Goal: Task Accomplishment & Management: Use online tool/utility

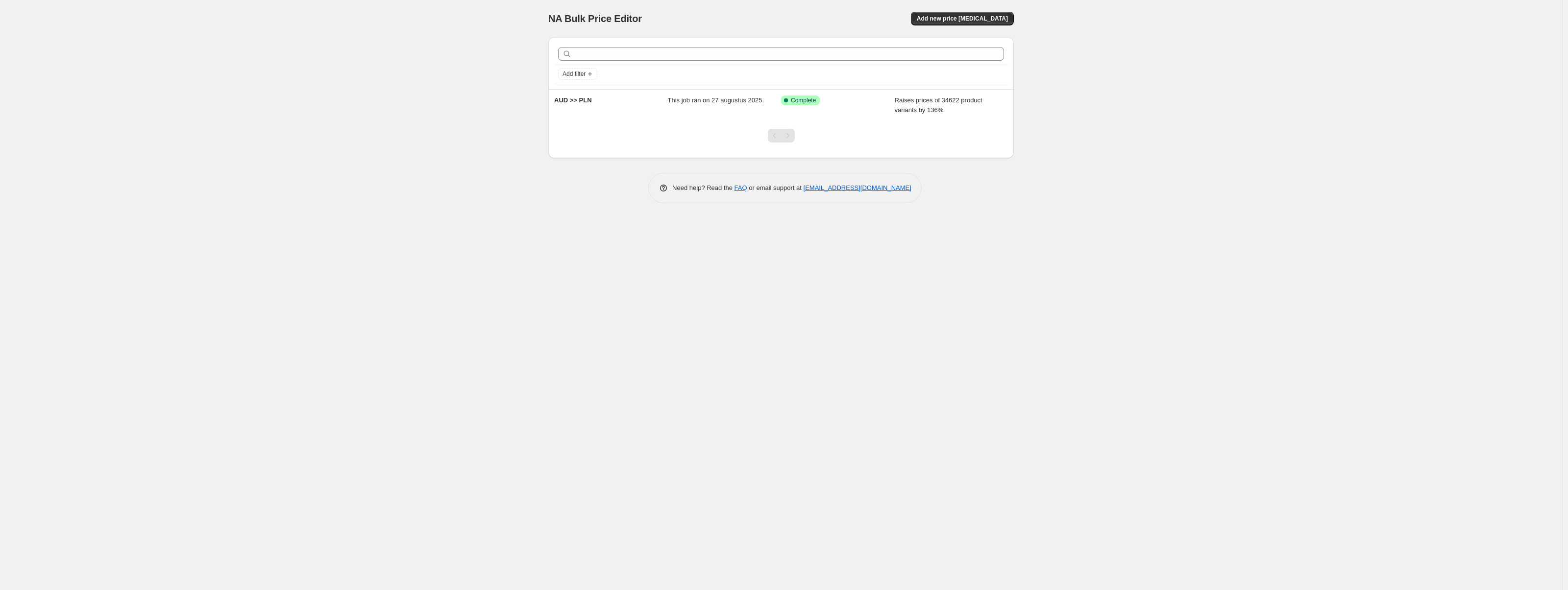
click at [699, 132] on div at bounding box center [781, 139] width 465 height 37
click at [679, 103] on span "This job ran on 27 augustus 2025." at bounding box center [716, 101] width 97 height 8
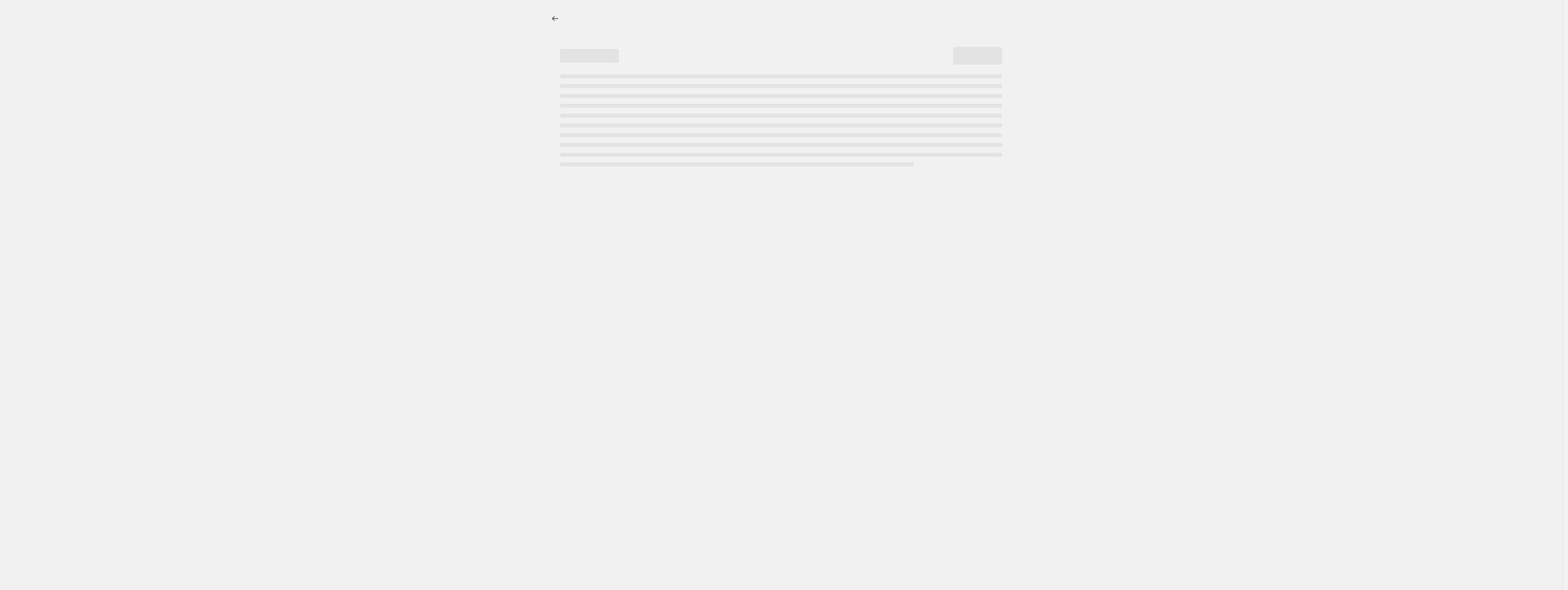
select select "percentage"
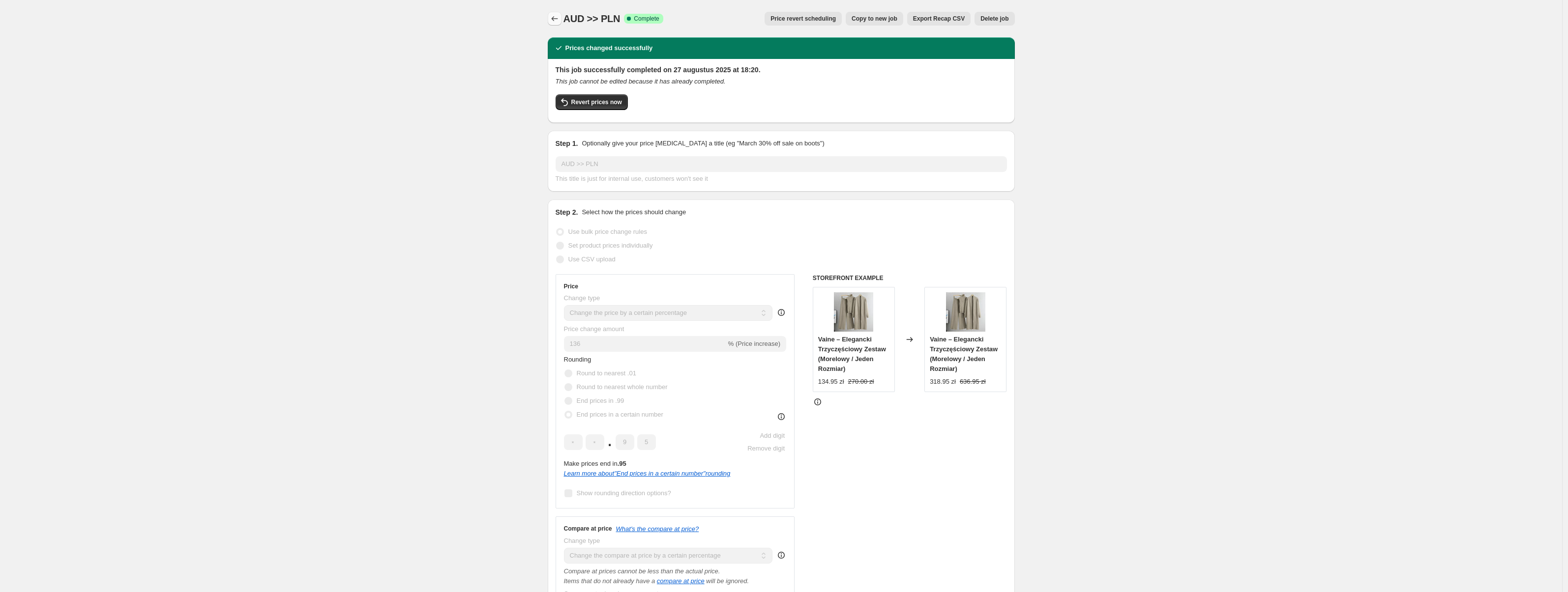
click at [559, 16] on icon "Price change jobs" at bounding box center [554, 18] width 10 height 10
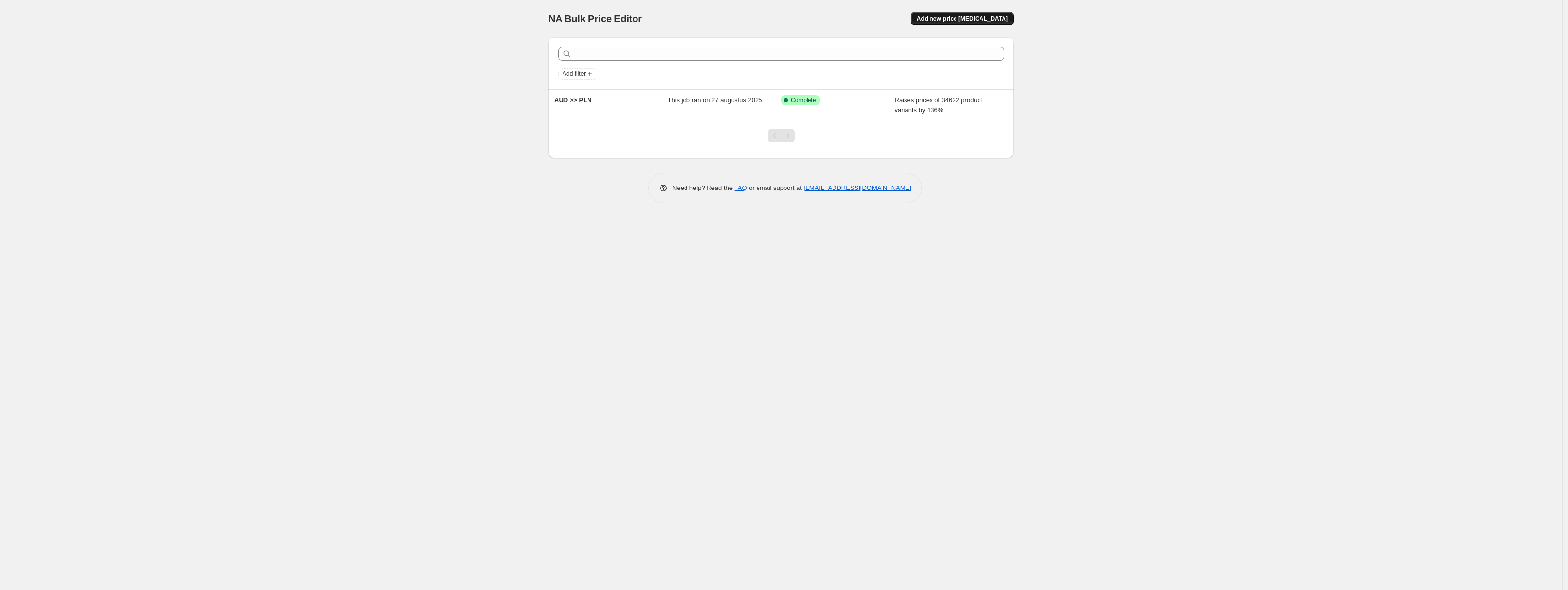
click at [985, 20] on span "Add new price change job" at bounding box center [962, 18] width 91 height 8
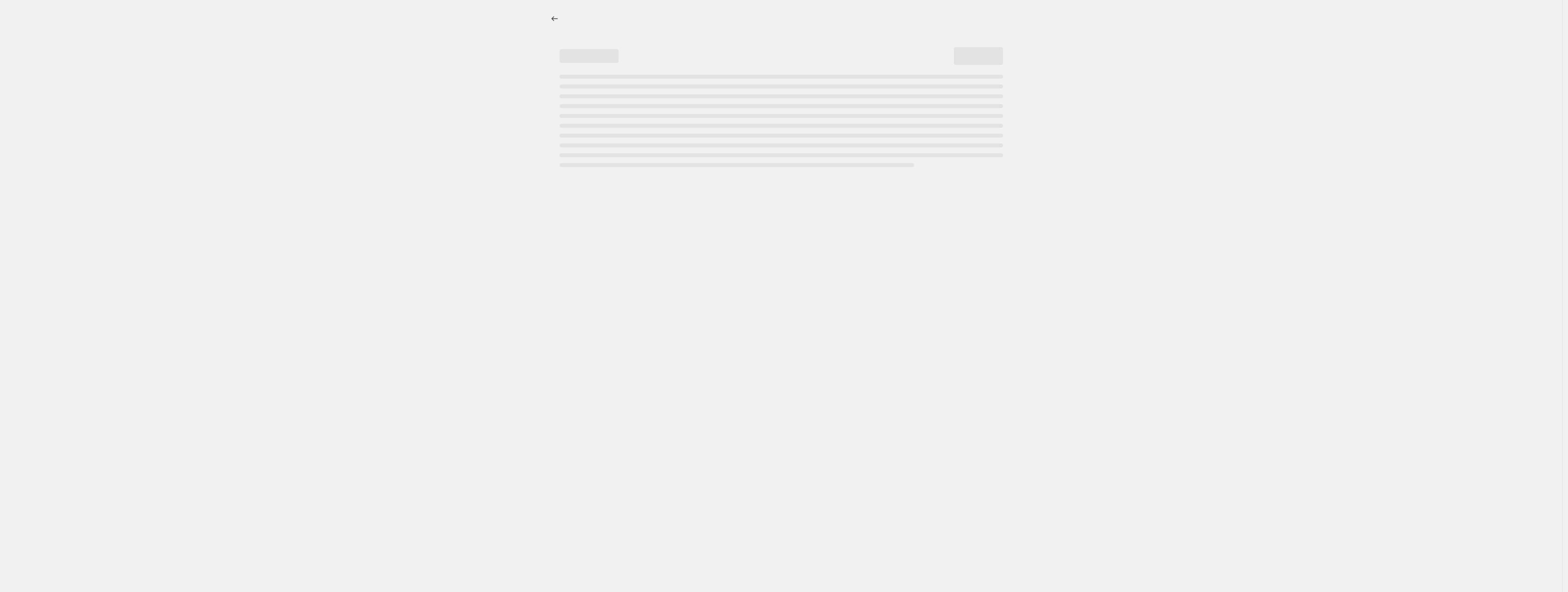
select select "percentage"
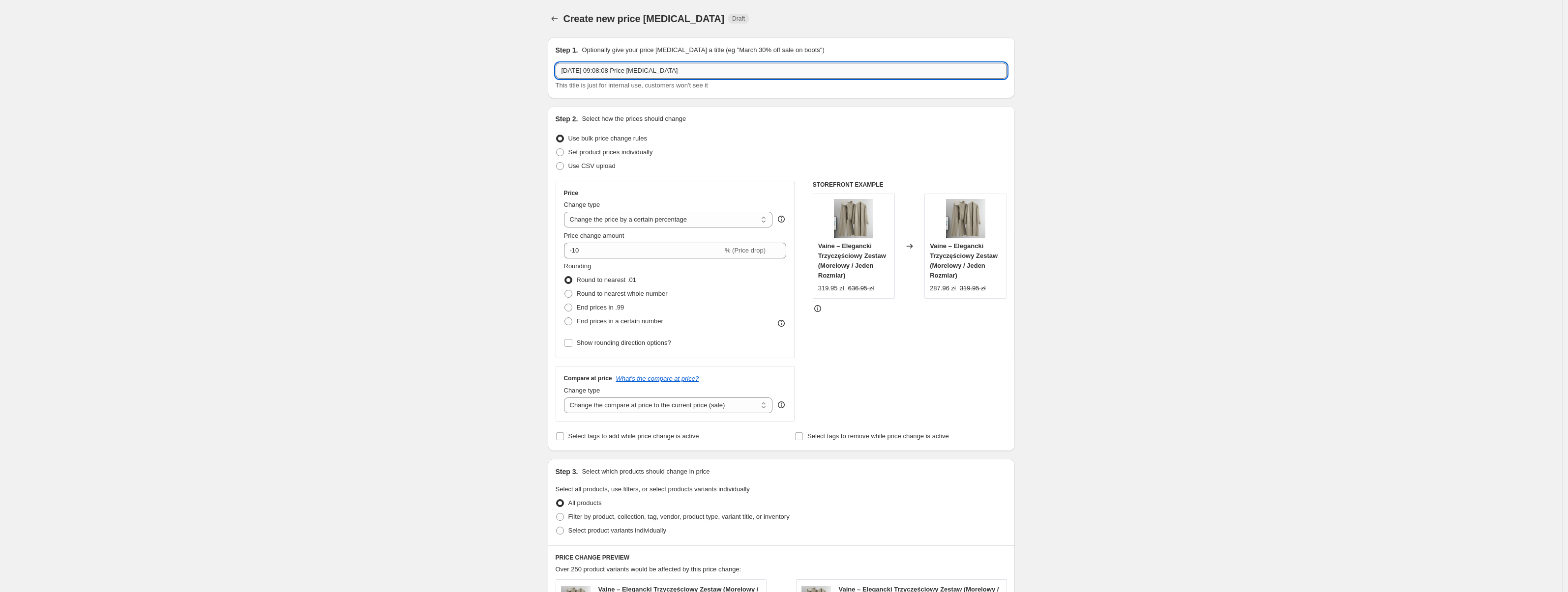
click at [633, 65] on input "3 sep 2025, 09:08:08 Price change job" at bounding box center [781, 71] width 451 height 16
click at [632, 65] on input "3 sep 2025, 09:08:08 Price change job" at bounding box center [781, 71] width 451 height 16
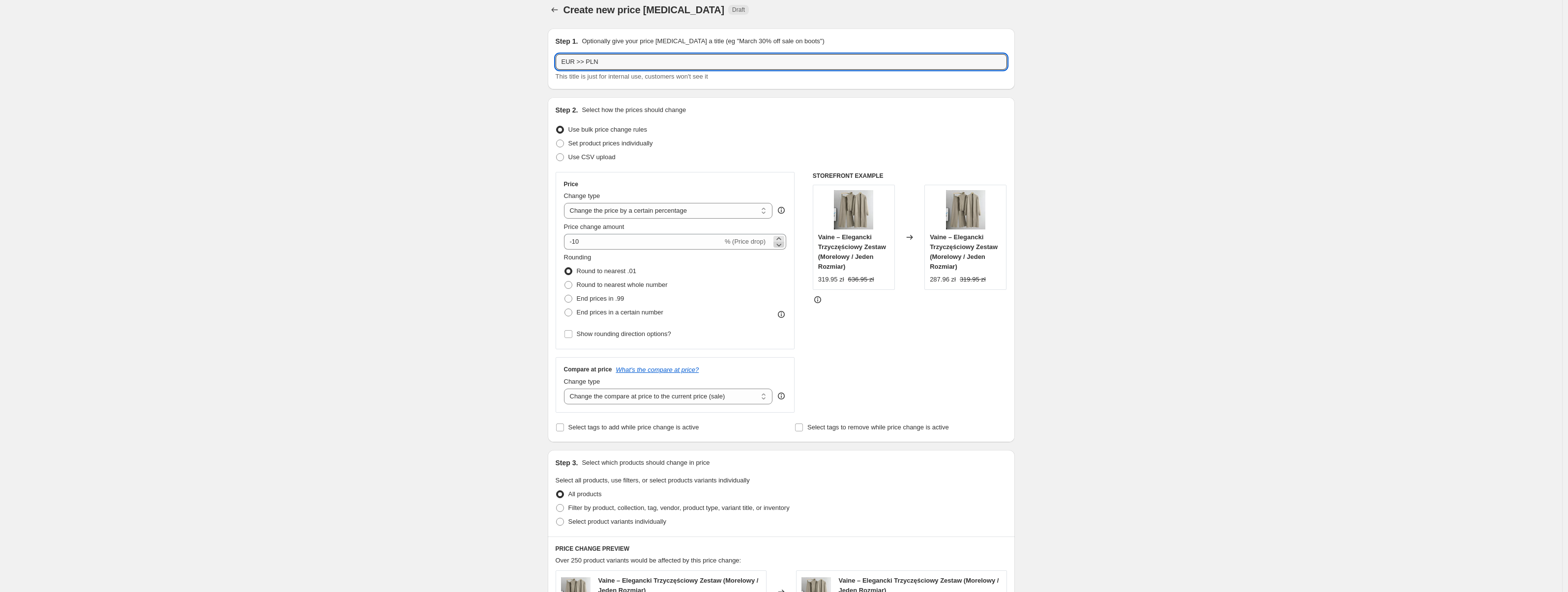
type input "EUR >> PLN"
click at [783, 240] on icon at bounding box center [779, 245] width 10 height 10
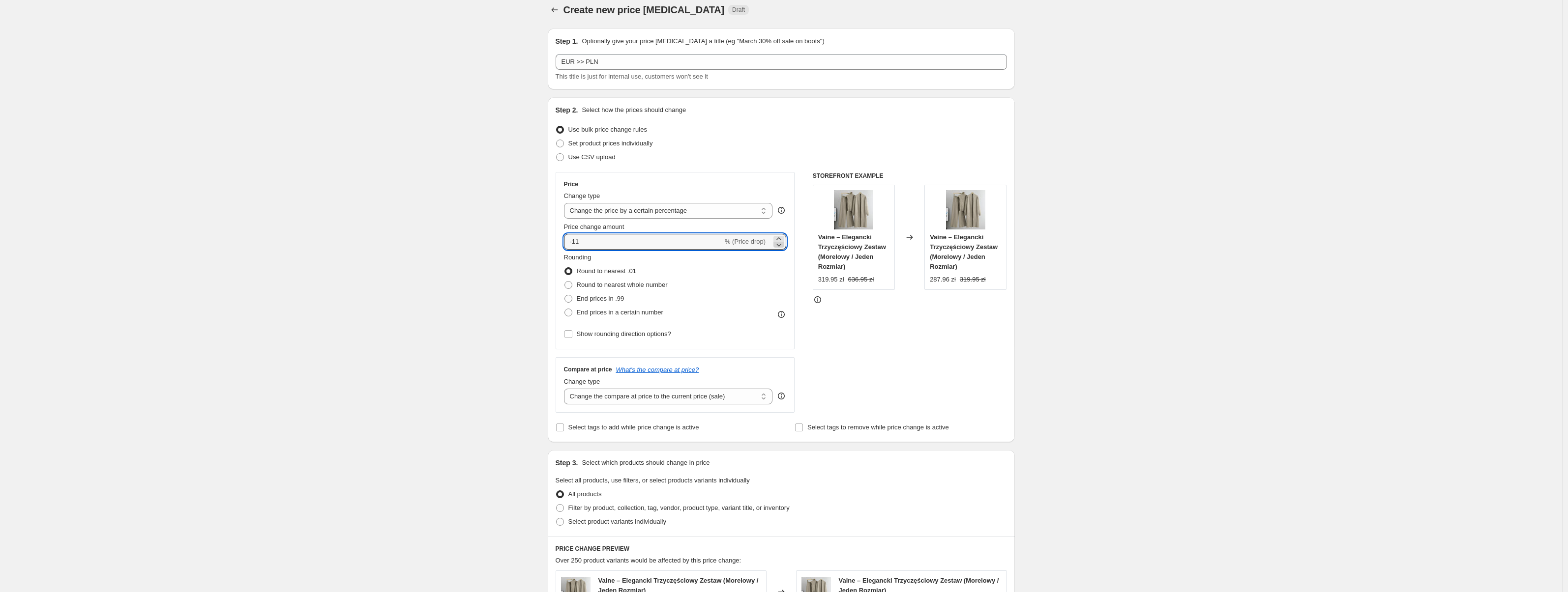
click at [783, 240] on icon at bounding box center [779, 245] width 10 height 10
click at [783, 247] on icon at bounding box center [779, 245] width 10 height 10
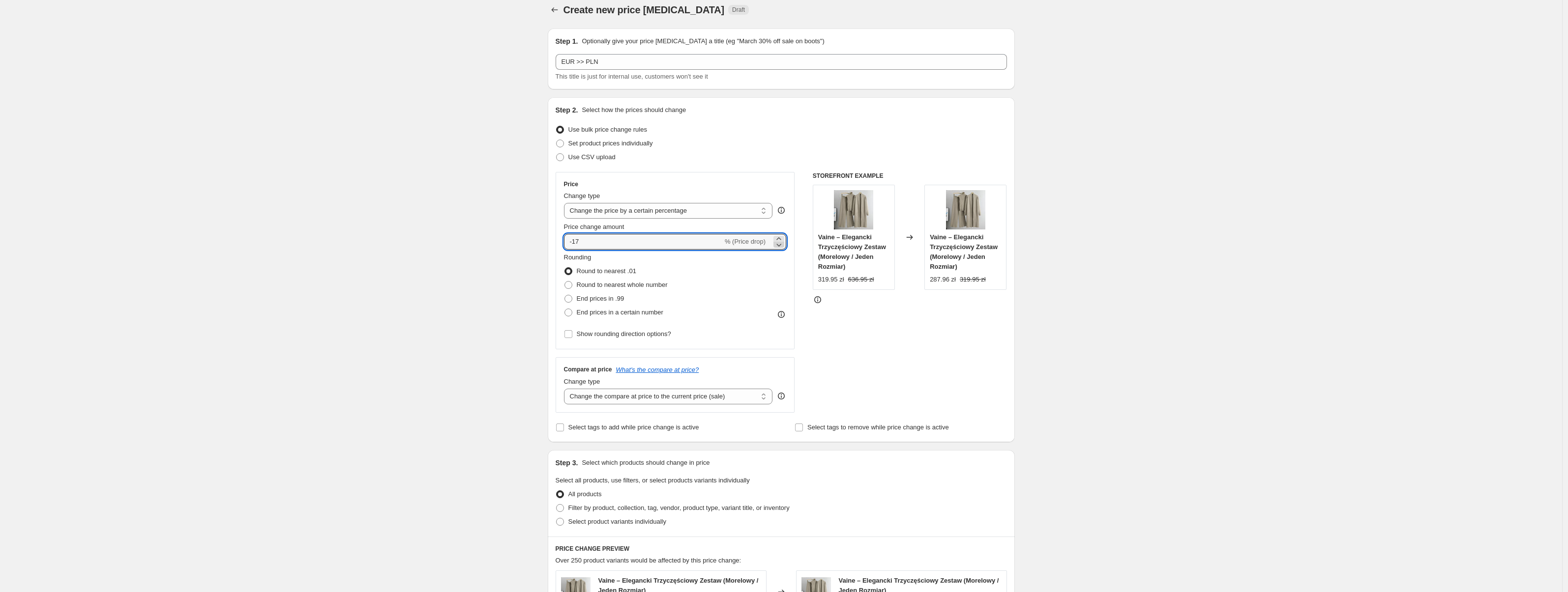
click at [783, 247] on icon at bounding box center [779, 245] width 10 height 10
click at [782, 236] on icon at bounding box center [779, 239] width 10 height 10
click at [783, 236] on icon at bounding box center [779, 239] width 10 height 10
click at [782, 236] on icon at bounding box center [779, 239] width 10 height 10
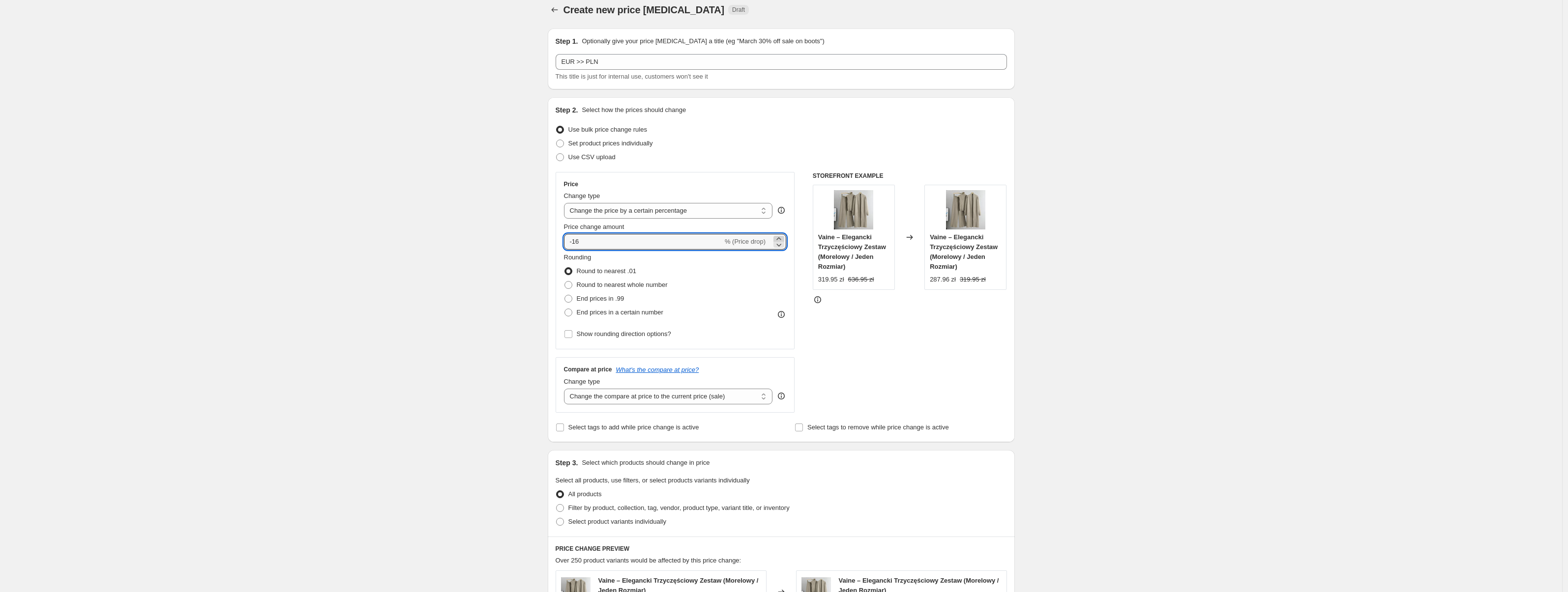
click at [782, 236] on icon at bounding box center [779, 239] width 10 height 10
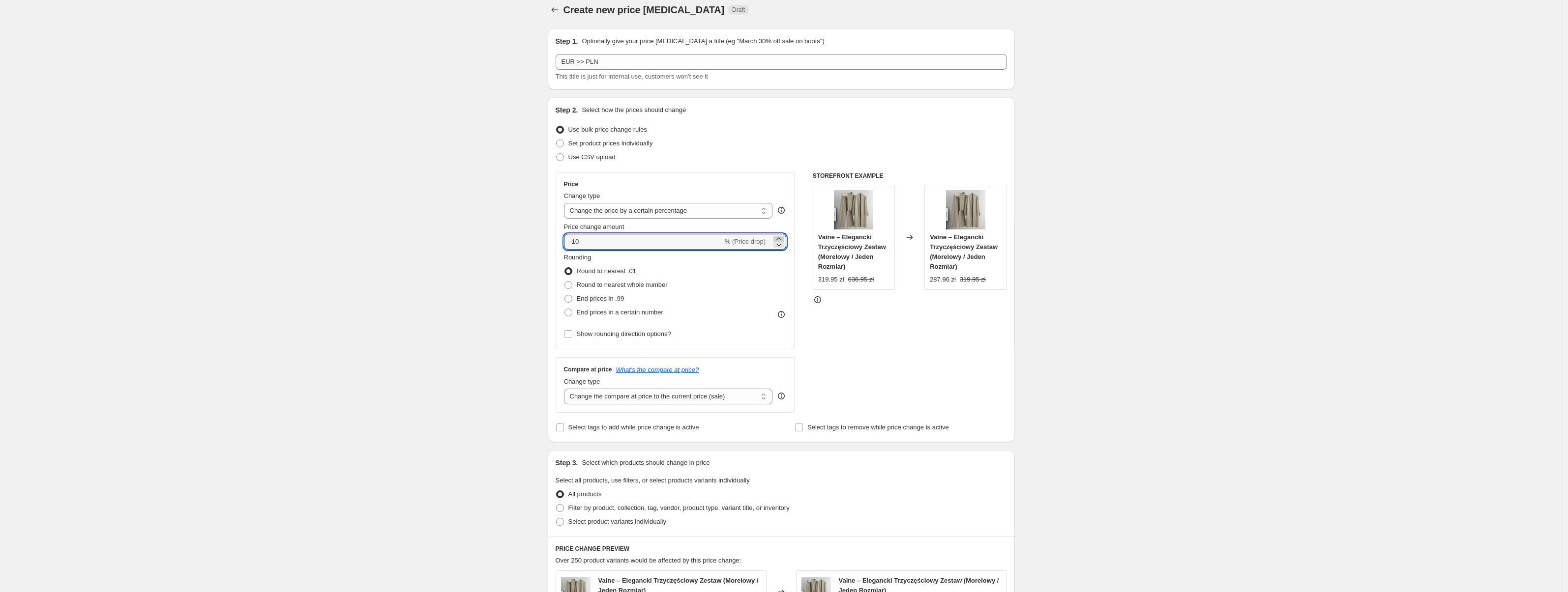
click at [782, 236] on icon at bounding box center [779, 239] width 10 height 10
click at [644, 235] on input "-9" at bounding box center [644, 242] width 159 height 16
type input "8"
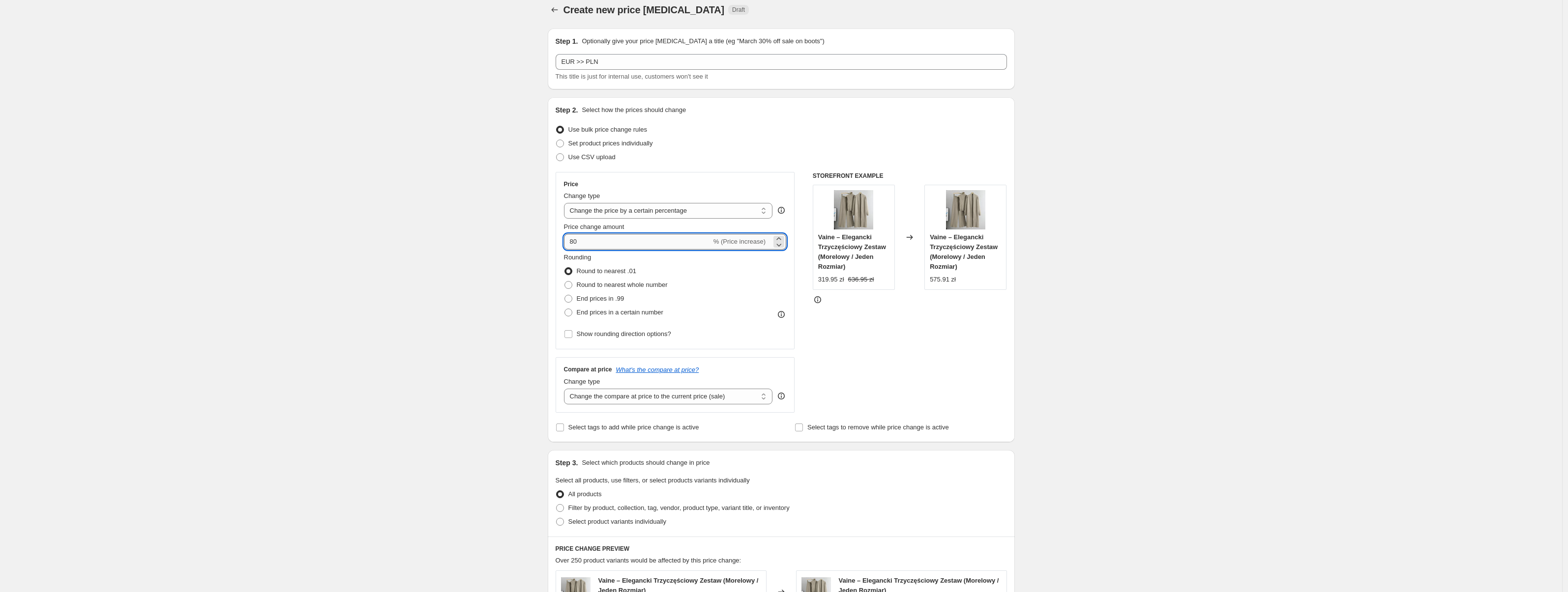
click at [580, 243] on input "80" at bounding box center [638, 242] width 148 height 16
type input "77"
click at [426, 243] on div "Create new price change job. This page is ready Create new price change job Dra…" at bounding box center [781, 490] width 1562 height 999
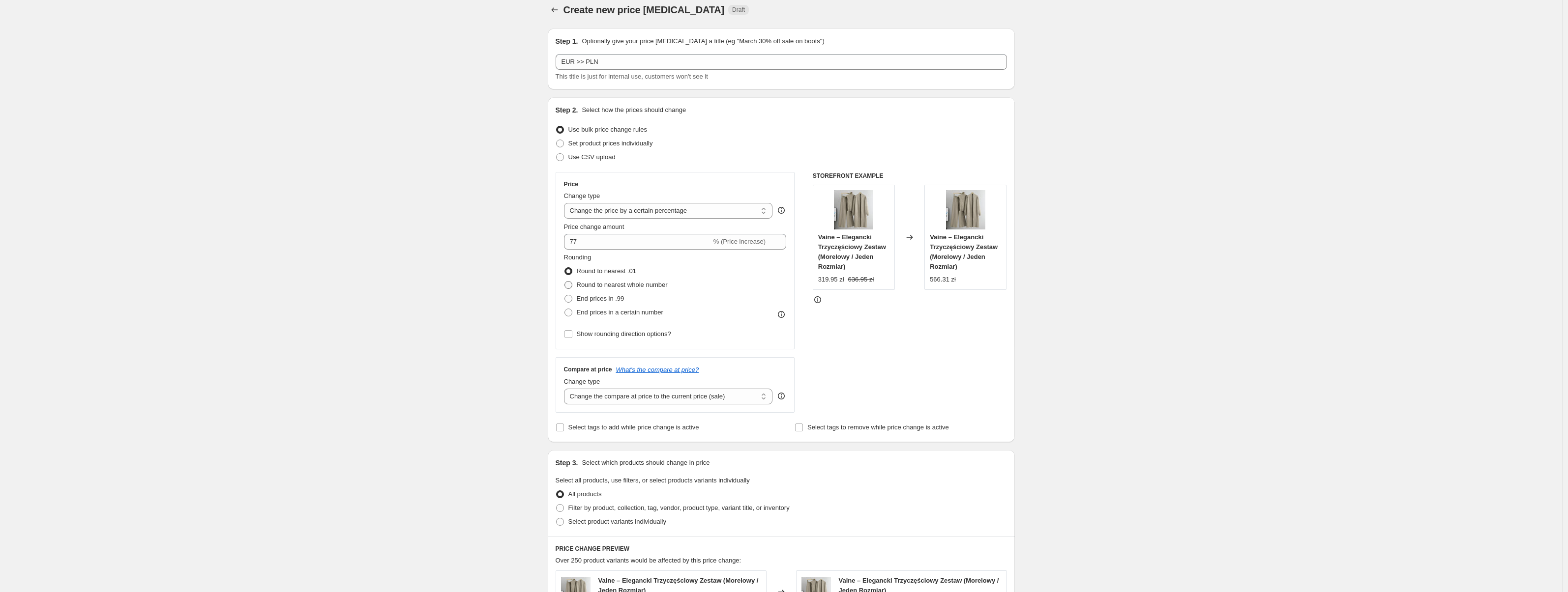
click at [603, 284] on span "Round to nearest whole number" at bounding box center [622, 285] width 91 height 8
click at [565, 281] on input "Round to nearest whole number" at bounding box center [564, 281] width 1 height 1
radio input "true"
click at [602, 315] on span "End prices in a certain number" at bounding box center [619, 312] width 86 height 8
click at [565, 310] on input "End prices in a certain number" at bounding box center [564, 309] width 1 height 1
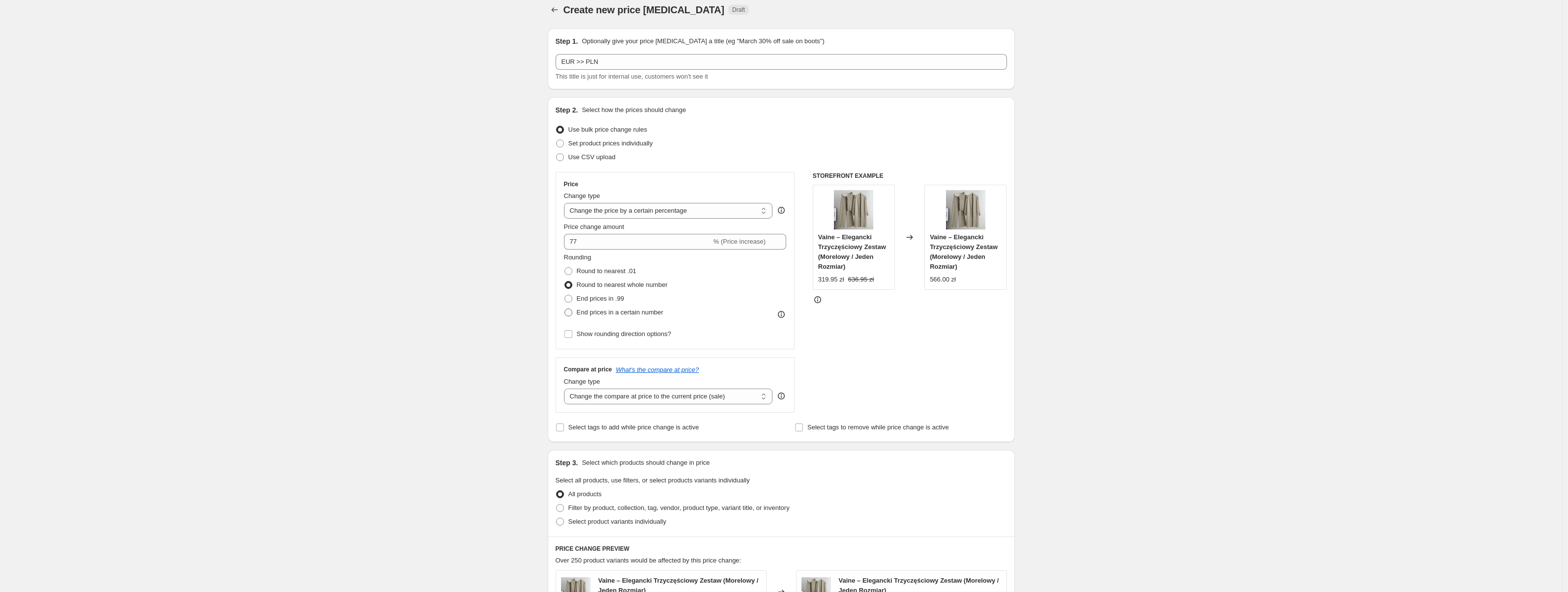
radio input "true"
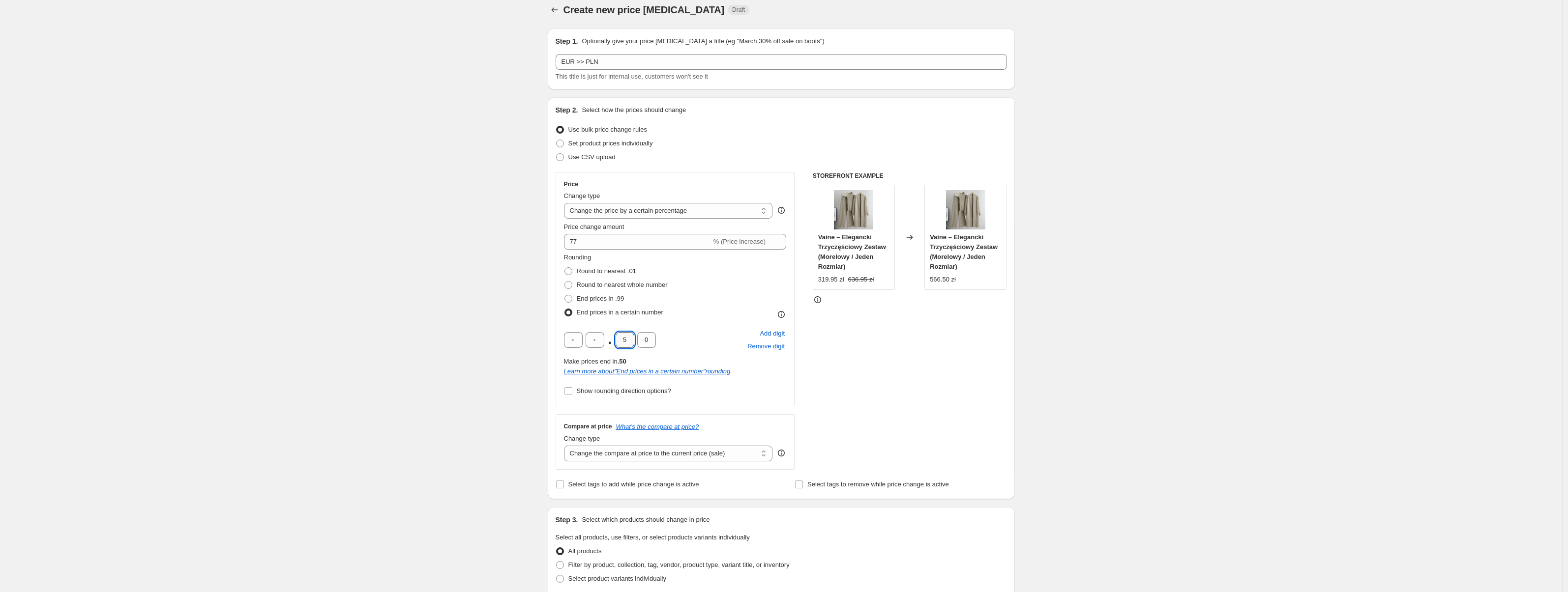
click at [621, 337] on input "5" at bounding box center [624, 340] width 18 height 16
type input "9"
type input "5"
click at [515, 284] on div "Create new price change job. This page is ready Create new price change job Dra…" at bounding box center [781, 518] width 1562 height 1055
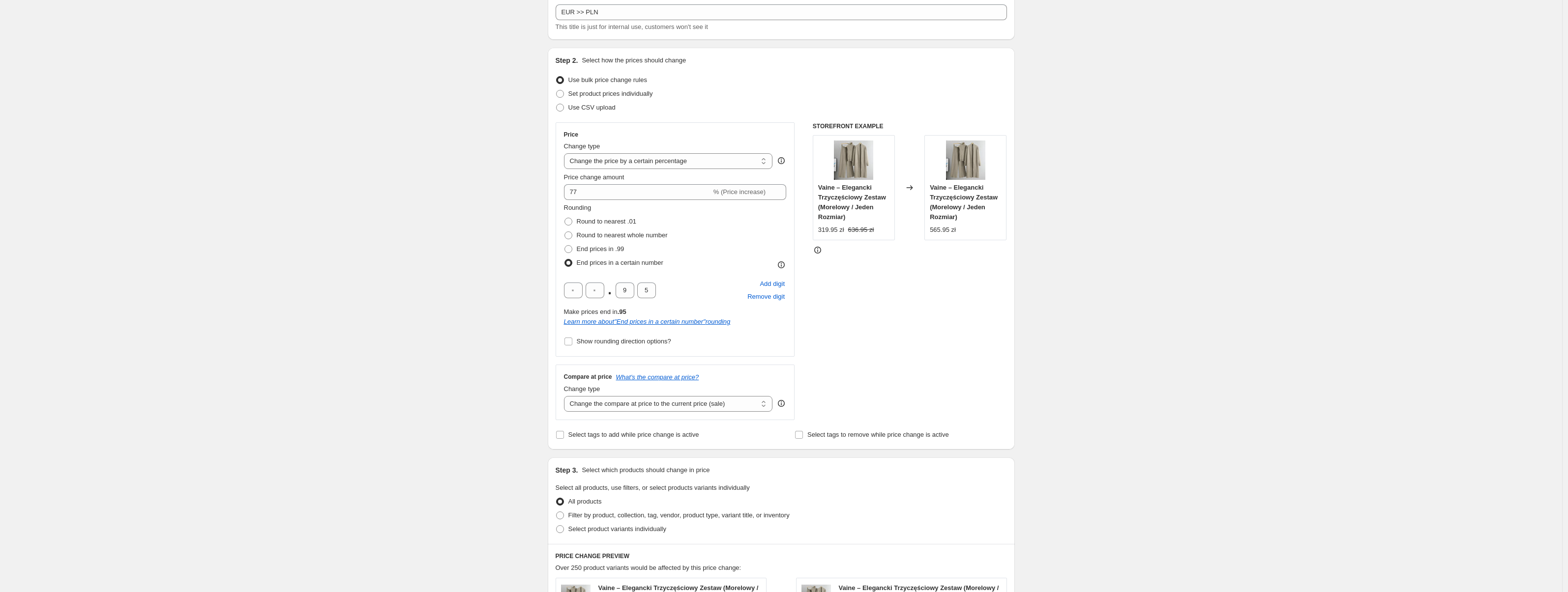
scroll to position [93, 0]
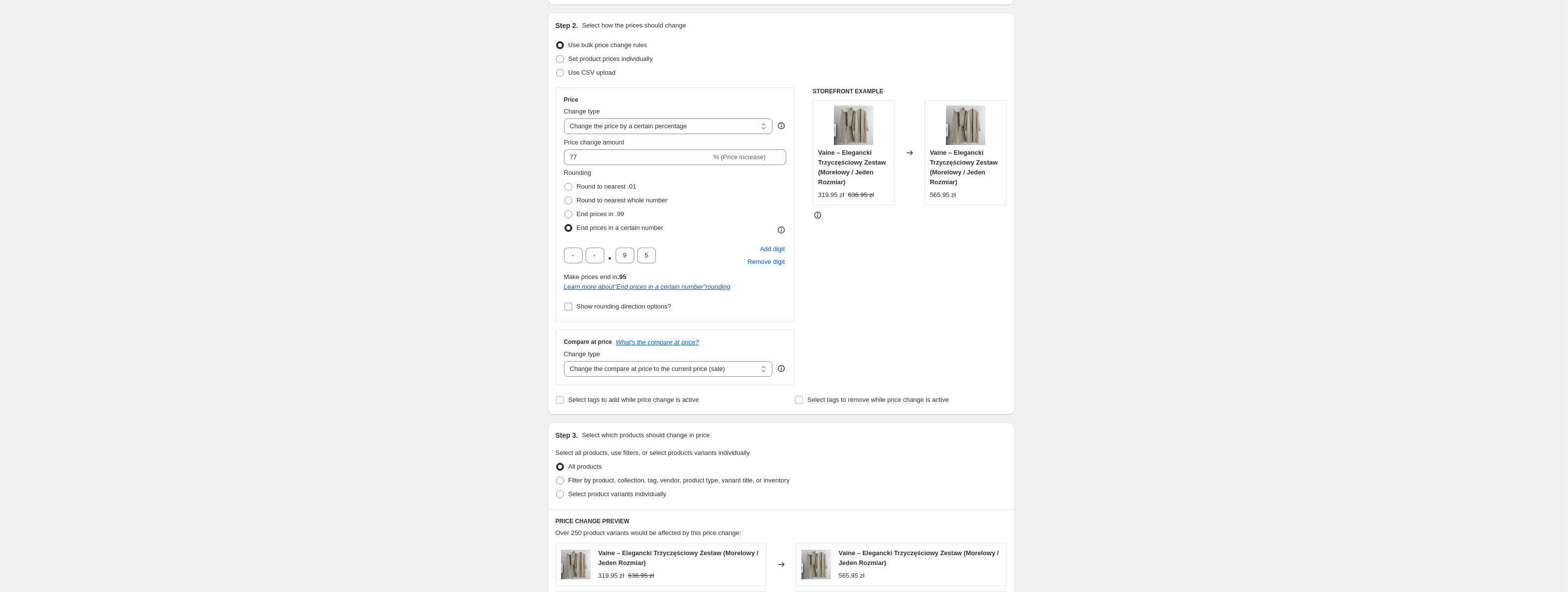
click at [671, 306] on span "Show rounding direction options?" at bounding box center [623, 307] width 94 height 8
click at [573, 306] on input "Show rounding direction options?" at bounding box center [568, 307] width 8 height 8
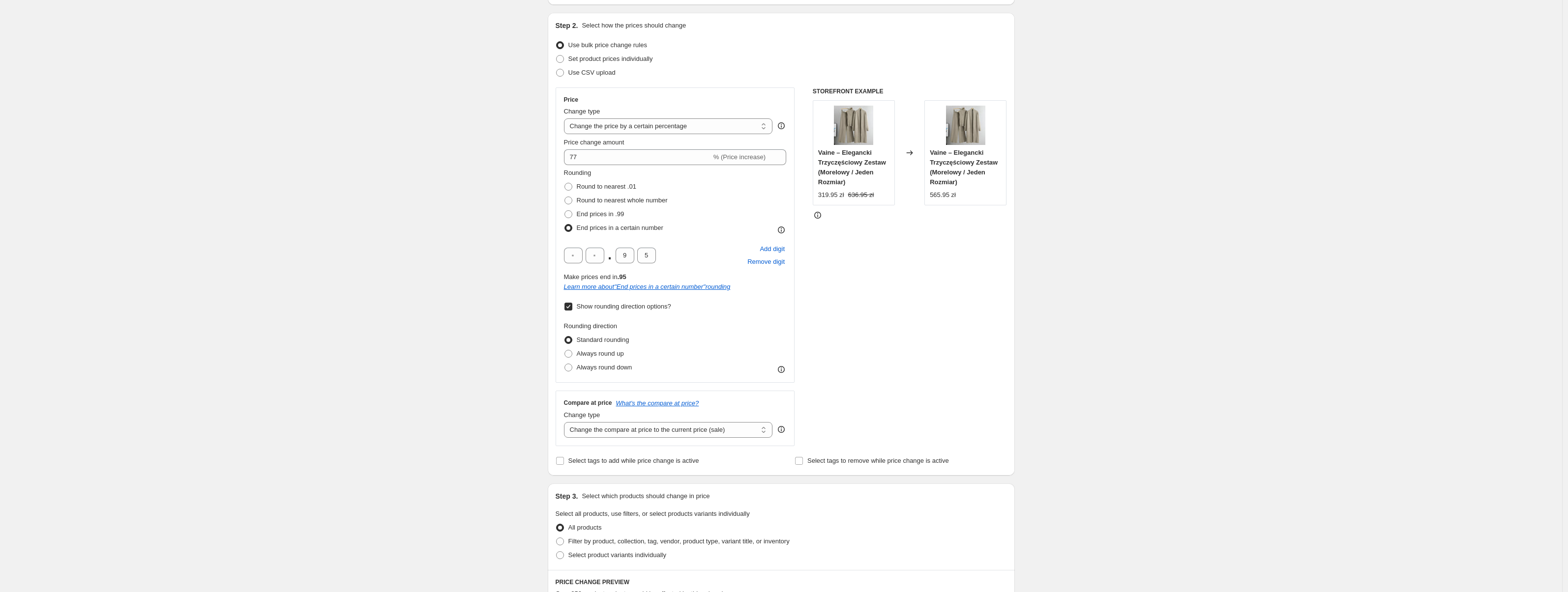
click at [651, 306] on span "Show rounding direction options?" at bounding box center [623, 307] width 94 height 8
click at [573, 306] on input "Show rounding direction options?" at bounding box center [568, 307] width 8 height 8
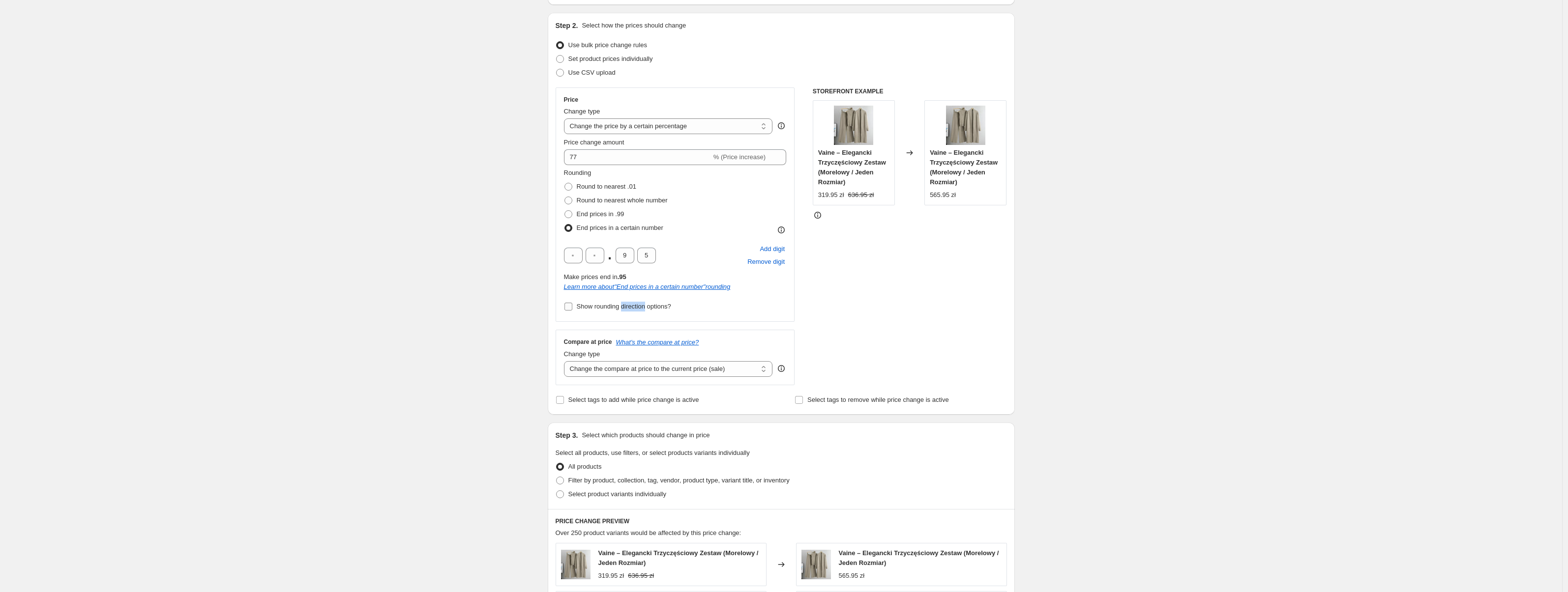
click at [651, 306] on span "Show rounding direction options?" at bounding box center [623, 307] width 94 height 8
click at [573, 306] on input "Show rounding direction options?" at bounding box center [568, 307] width 8 height 8
checkbox input "true"
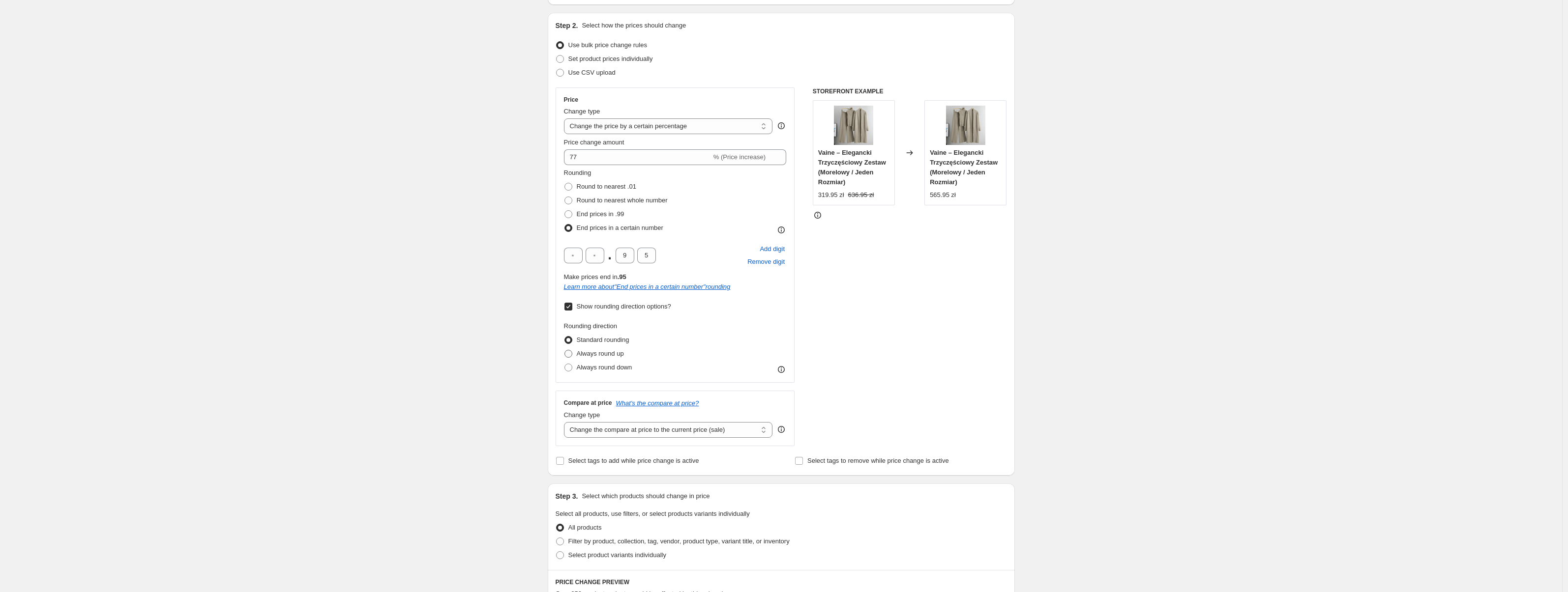
click at [613, 351] on span "Always round up" at bounding box center [600, 354] width 48 height 8
click at [565, 350] on input "Always round up" at bounding box center [564, 350] width 1 height 1
radio input "true"
click at [613, 351] on span "Always round up" at bounding box center [600, 354] width 48 height 8
click at [565, 350] on input "Always round up" at bounding box center [564, 350] width 1 height 1
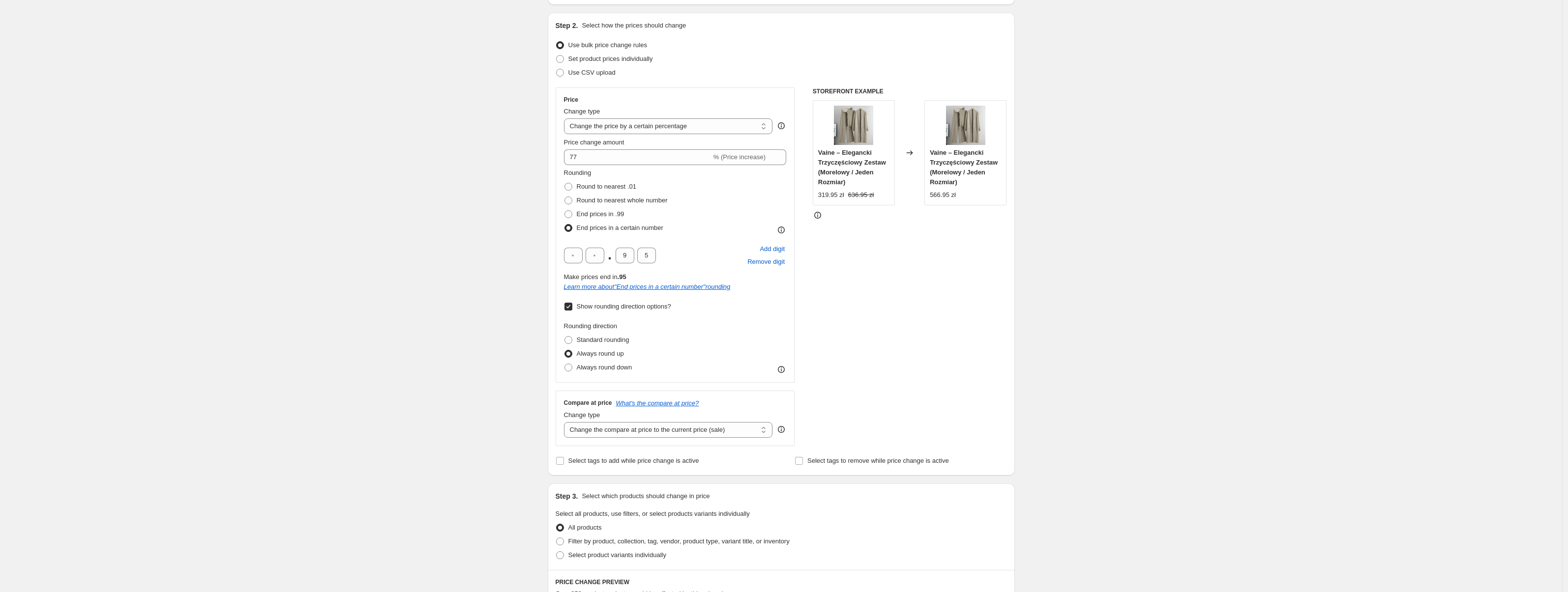
click at [621, 312] on label "Show rounding direction options?" at bounding box center [617, 307] width 107 height 14
click at [573, 311] on input "Show rounding direction options?" at bounding box center [568, 307] width 8 height 8
checkbox input "false"
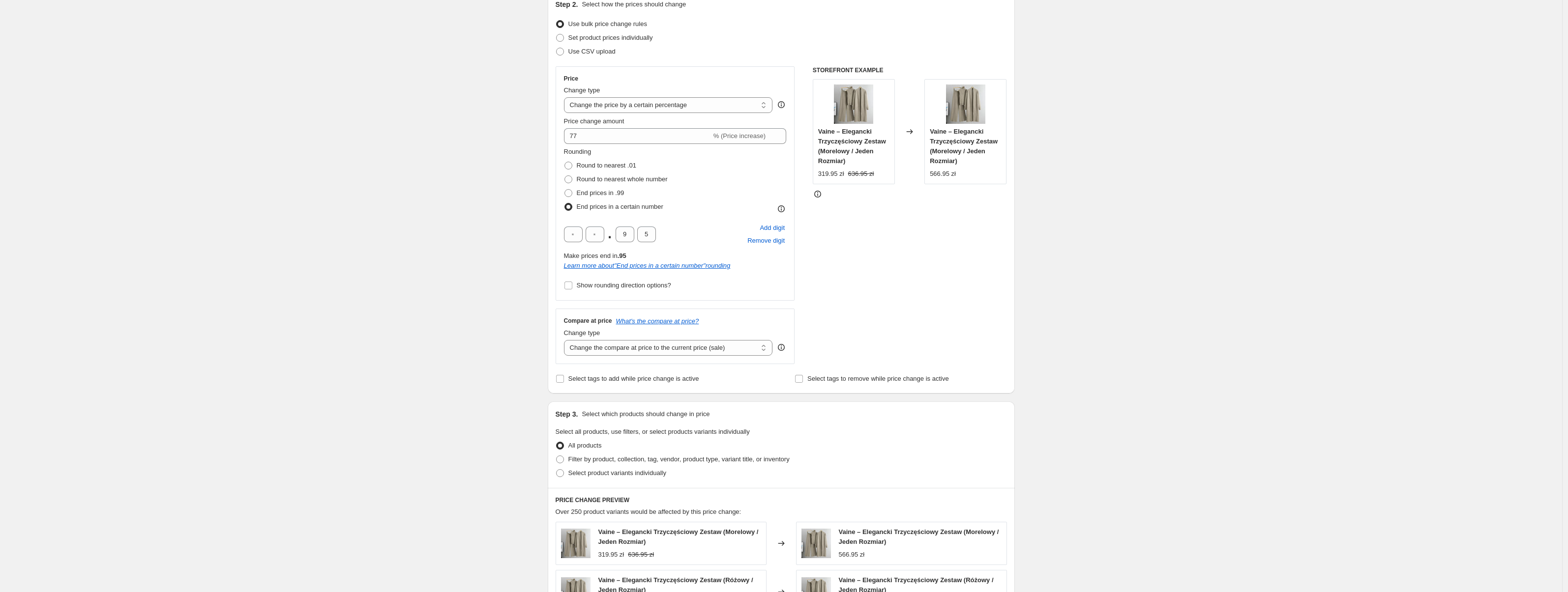
scroll to position [115, 0]
click at [657, 343] on select "Change the compare at price to the current price (sale) Change the compare at p…" at bounding box center [668, 346] width 209 height 16
click at [566, 339] on select "Change the compare at price to the current price (sale) Change the compare at p…" at bounding box center [668, 346] width 209 height 16
click at [675, 344] on select "Change the compare at price to the current price (sale) Change the compare at p…" at bounding box center [668, 346] width 209 height 16
select select "percentage"
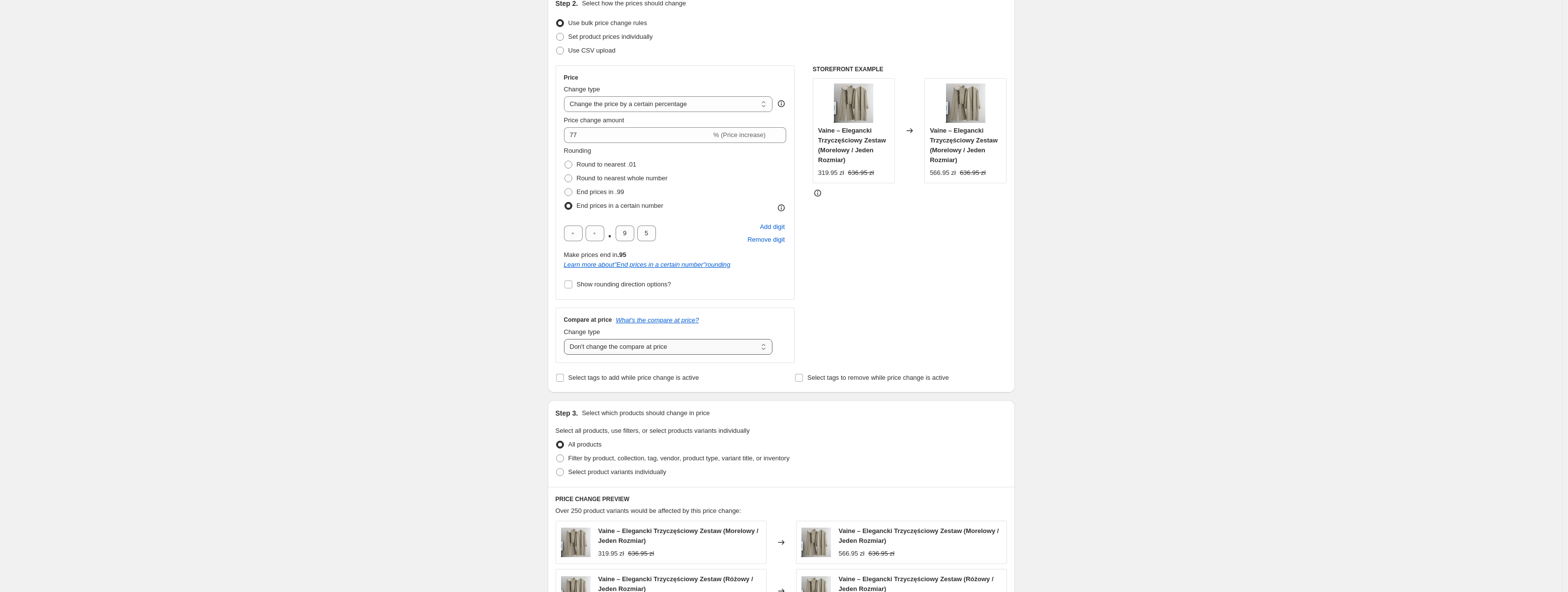
click at [566, 339] on select "Change the compare at price to the current price (sale) Change the compare at p…" at bounding box center [668, 346] width 209 height 16
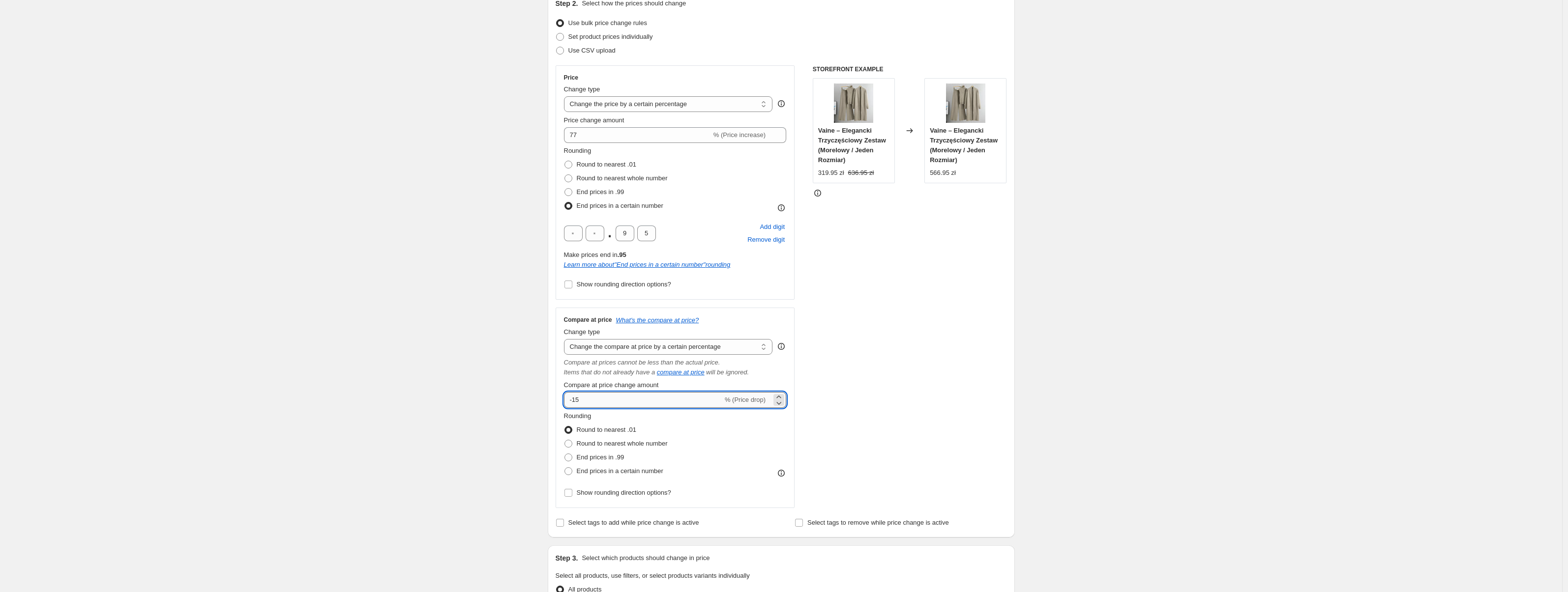
click at [618, 401] on input "-15" at bounding box center [644, 400] width 159 height 16
type input "77"
click at [482, 312] on div "Create new price change job. This page is ready Create new price change job Dra…" at bounding box center [781, 484] width 1562 height 1200
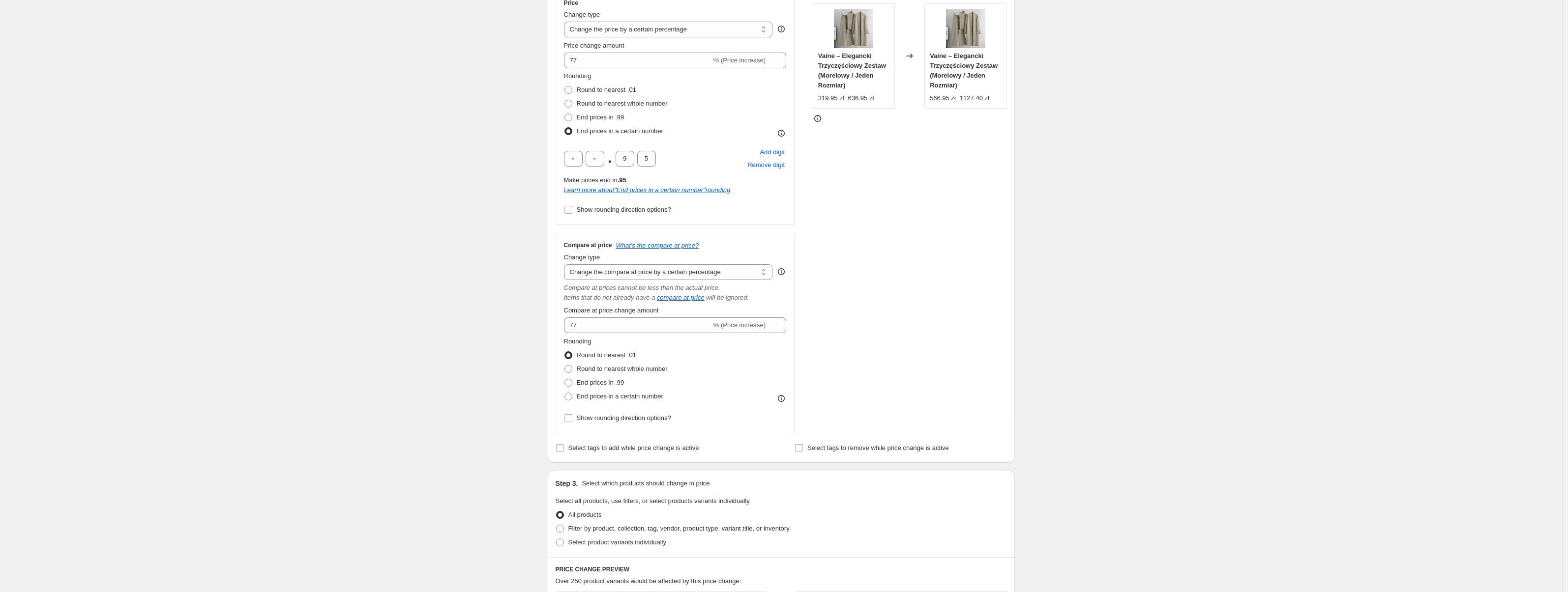
scroll to position [191, 0]
click at [593, 159] on input "text" at bounding box center [594, 157] width 18 height 16
type input "9"
click at [432, 156] on div "Create new price change job. This page is ready Create new price change job Dra…" at bounding box center [781, 409] width 1562 height 1200
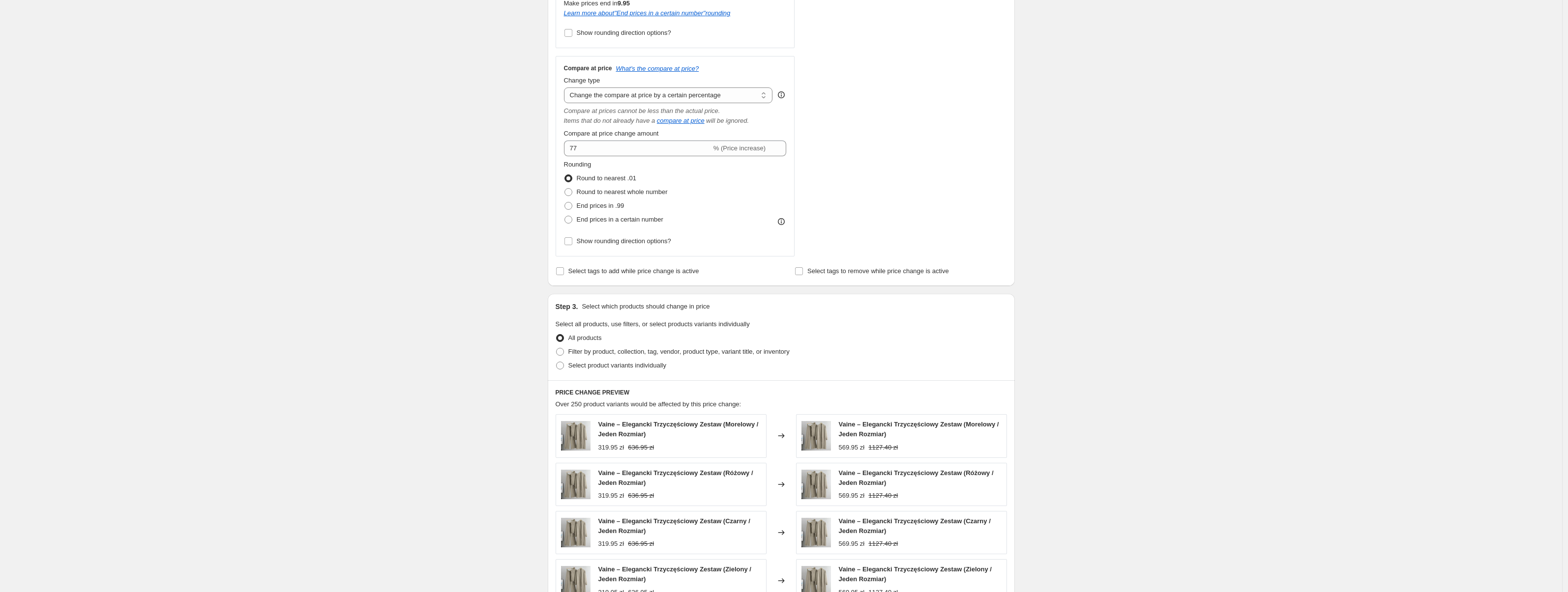
scroll to position [497, 0]
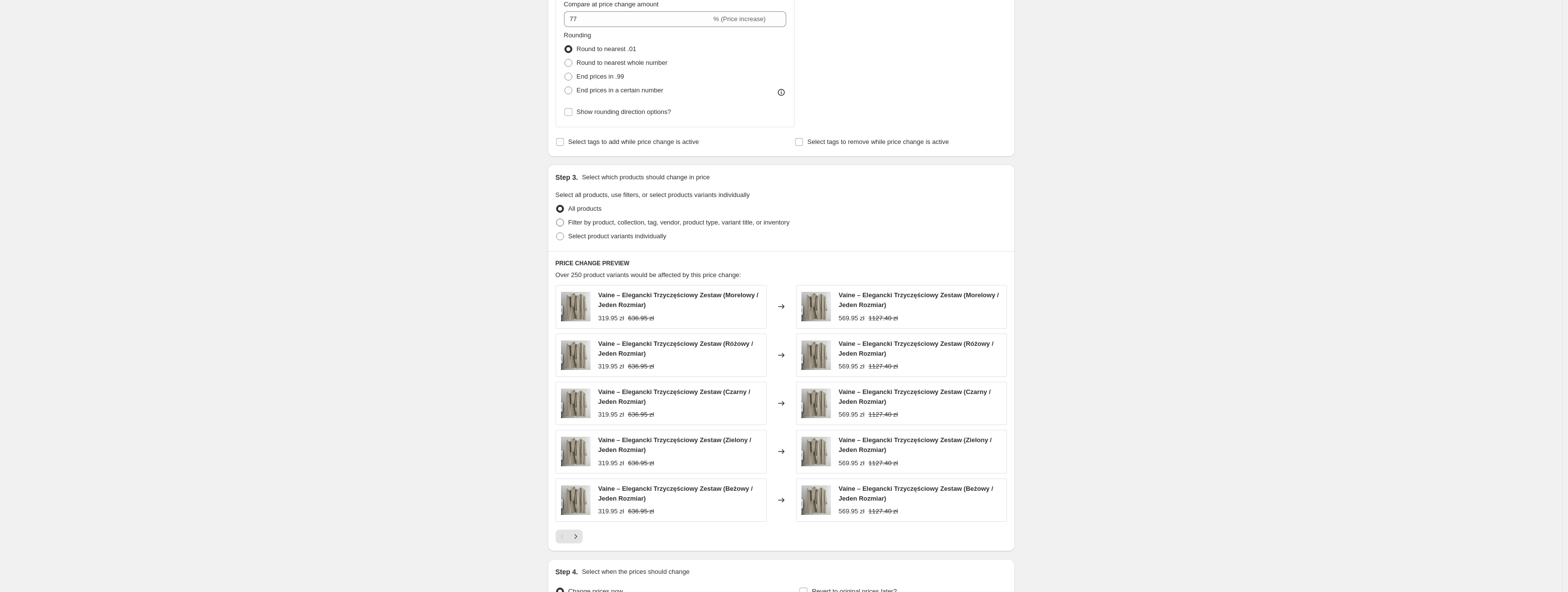
click at [586, 217] on span "Filter by product, collection, tag, vendor, product type, variant title, or inv…" at bounding box center [679, 222] width 221 height 10
click at [556, 218] on input "Filter by product, collection, tag, vendor, product type, variant title, or inv…" at bounding box center [556, 218] width 1 height 1
radio input "true"
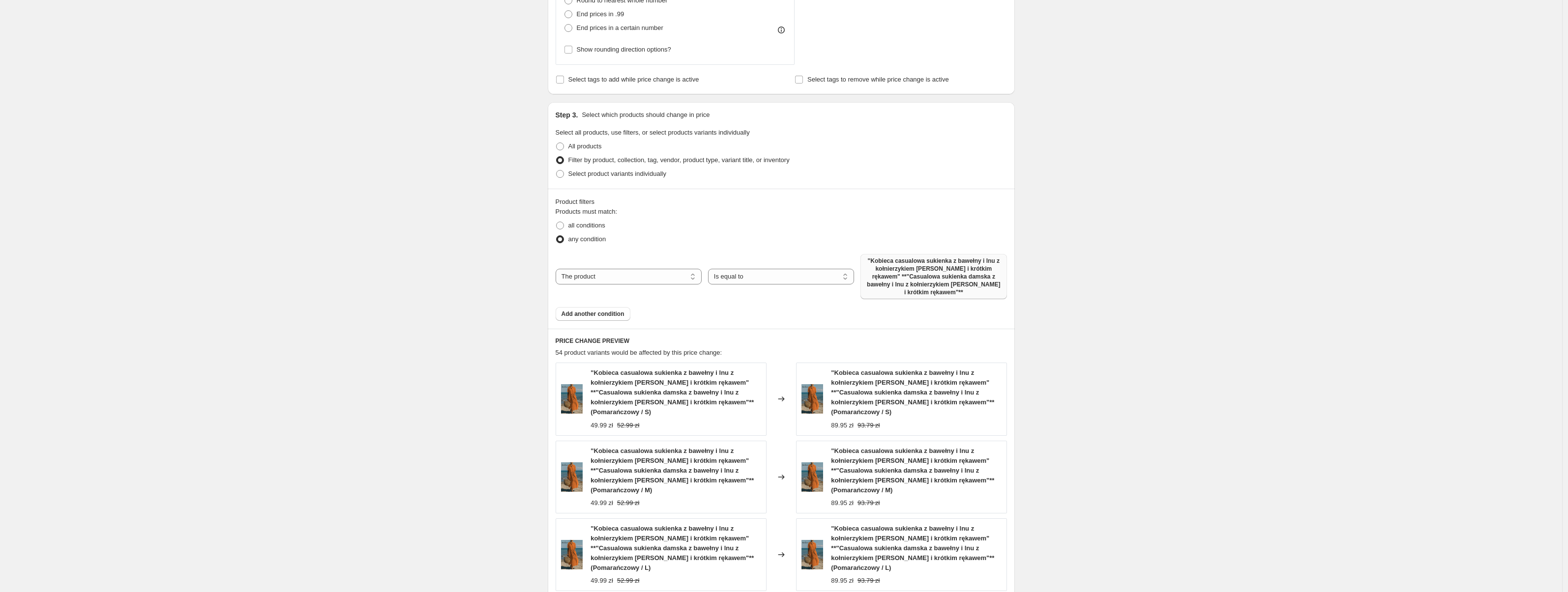
scroll to position [559, 0]
click at [928, 264] on span ""Kobieca casualowa sukienka z bawełny i lnu z kołnierzykiem Peter Pan i krótkim…" at bounding box center [933, 276] width 134 height 40
click at [765, 286] on div "The product The product's collection The product's tag The product's vendor The…" at bounding box center [781, 276] width 451 height 46
click at [766, 280] on select "Is equal to Is not equal to" at bounding box center [781, 277] width 146 height 16
click at [630, 271] on select "The product The product's collection The product's tag The product's vendor The…" at bounding box center [628, 277] width 146 height 16
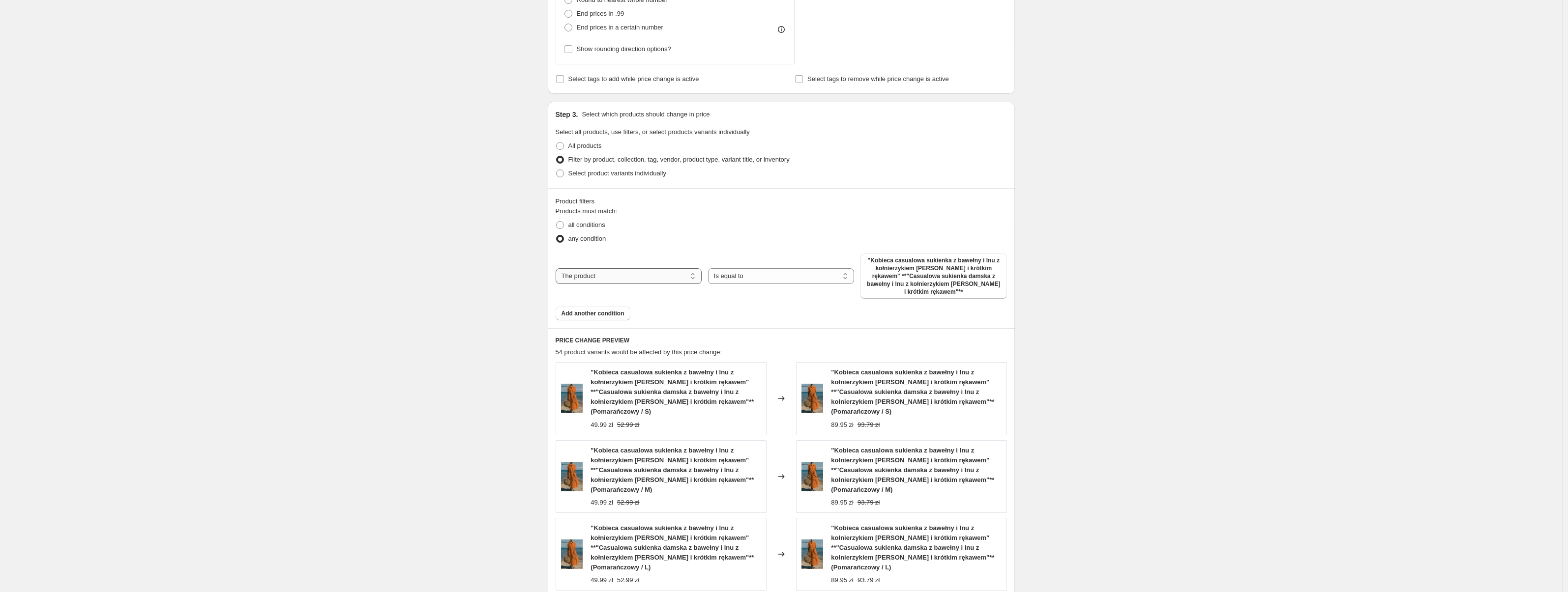
select select "collection"
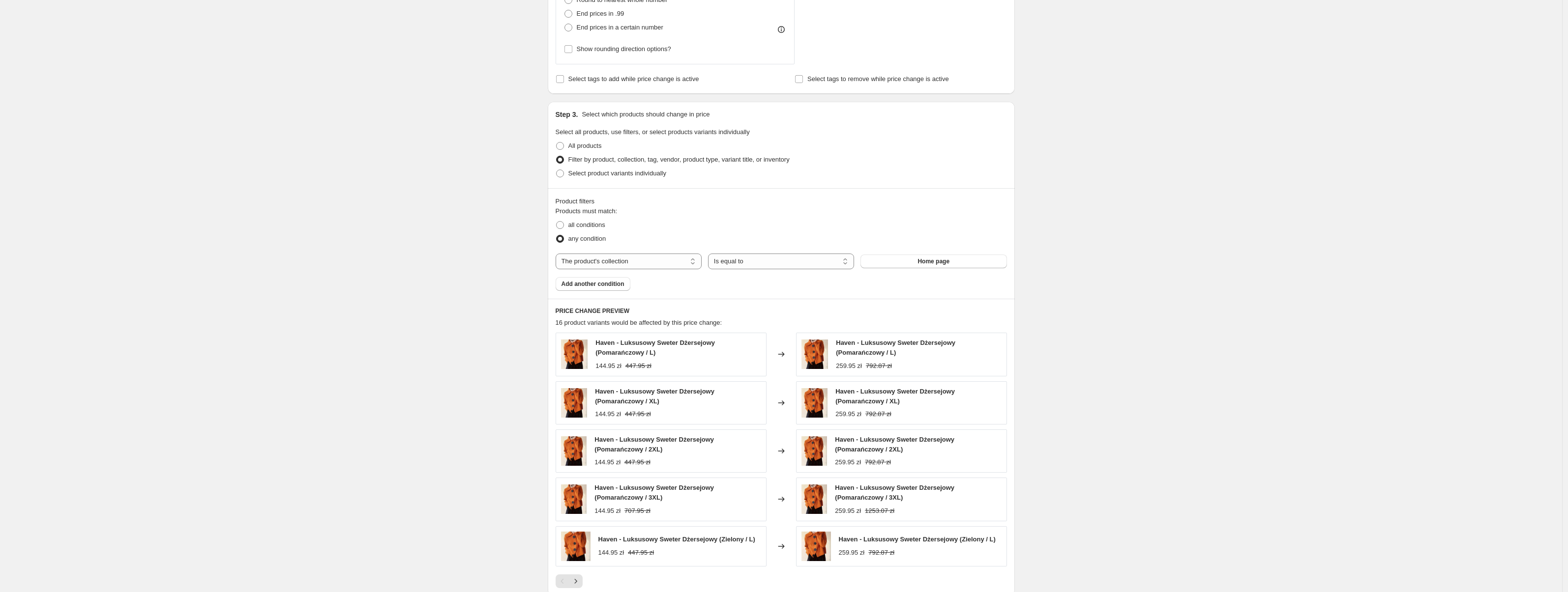
click at [920, 269] on div "The product The product's collection The product's tag The product's vendor The…" at bounding box center [781, 261] width 451 height 16
click at [921, 263] on span "Home page" at bounding box center [933, 261] width 32 height 8
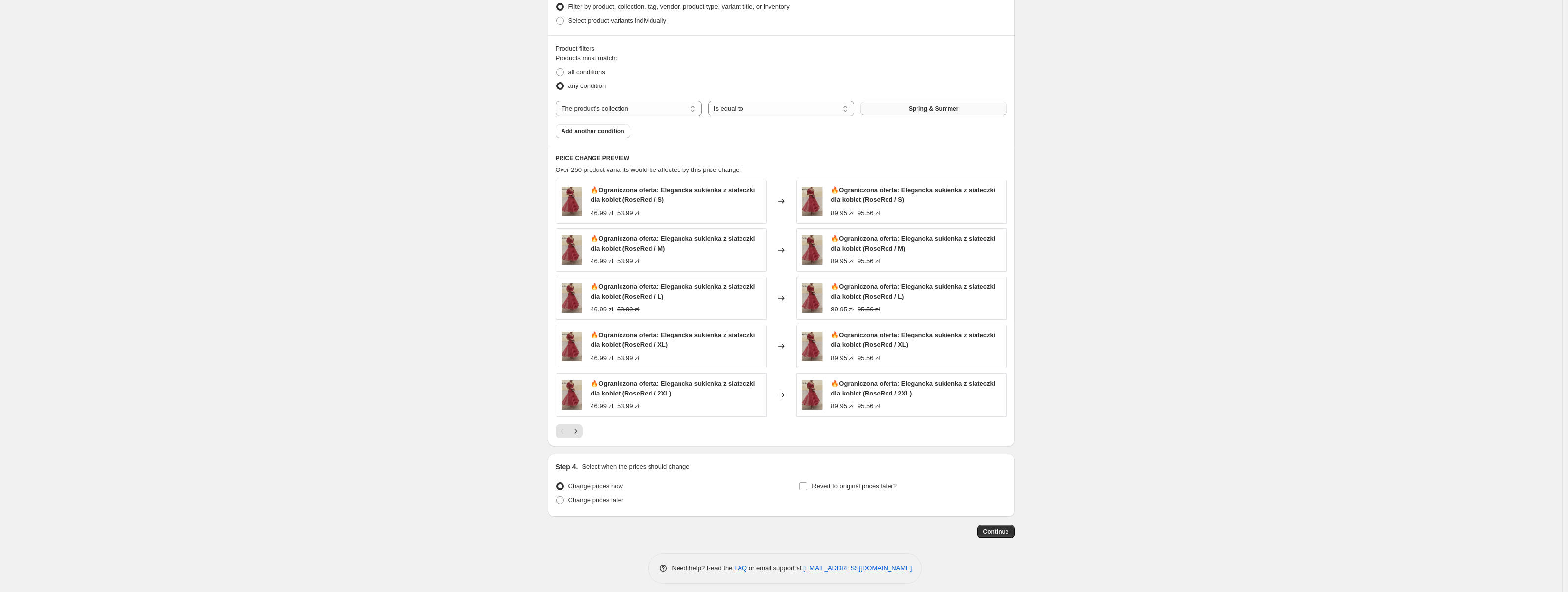
scroll to position [718, 0]
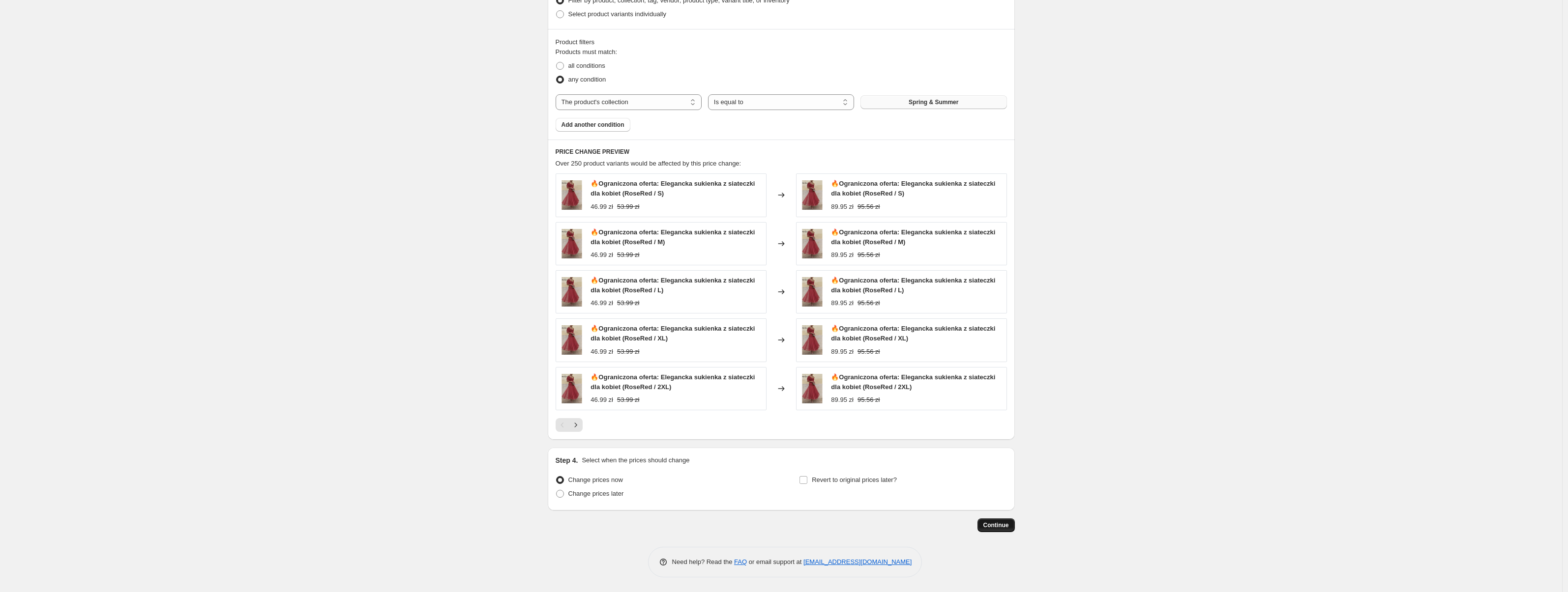
click at [996, 523] on span "Continue" at bounding box center [996, 525] width 25 height 8
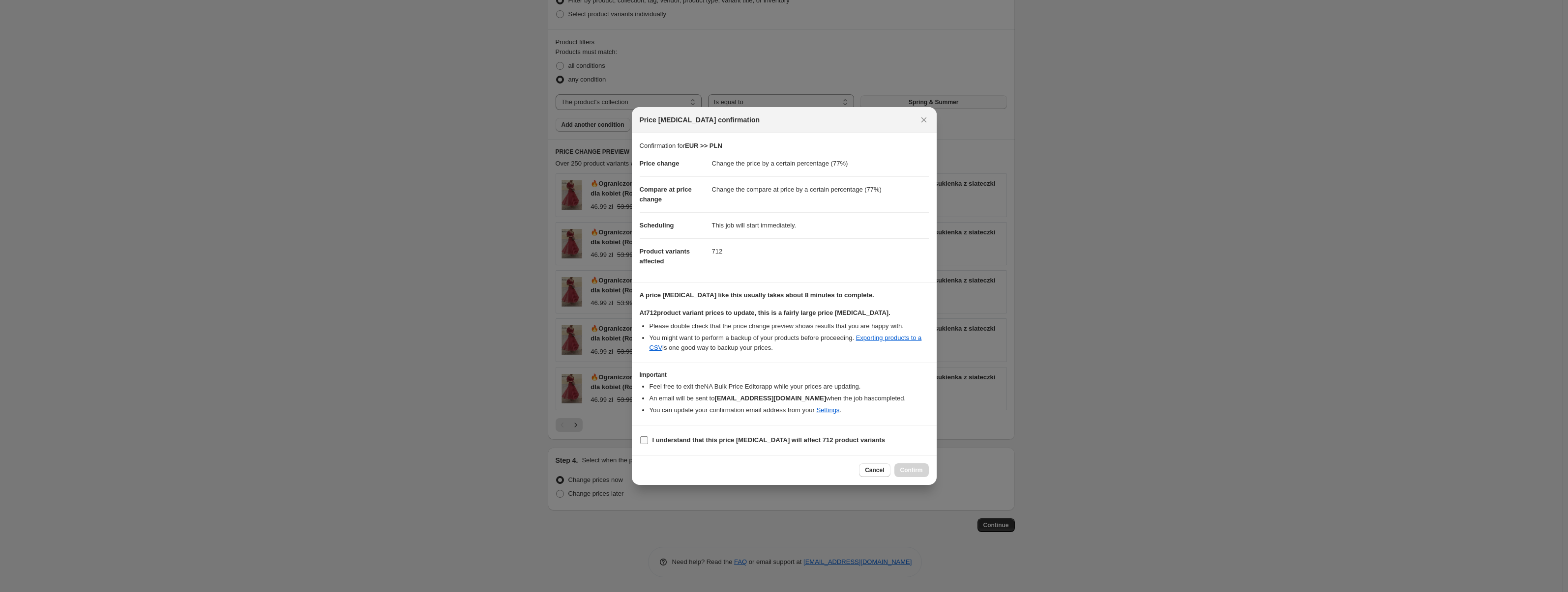
click at [706, 445] on label "I understand that this price change job will affect 712 product variants" at bounding box center [762, 441] width 246 height 14
click at [649, 444] on input "I understand that this price change job will affect 712 product variants" at bounding box center [644, 441] width 8 height 8
checkbox input "true"
click at [897, 467] on button "Confirm" at bounding box center [911, 471] width 34 height 14
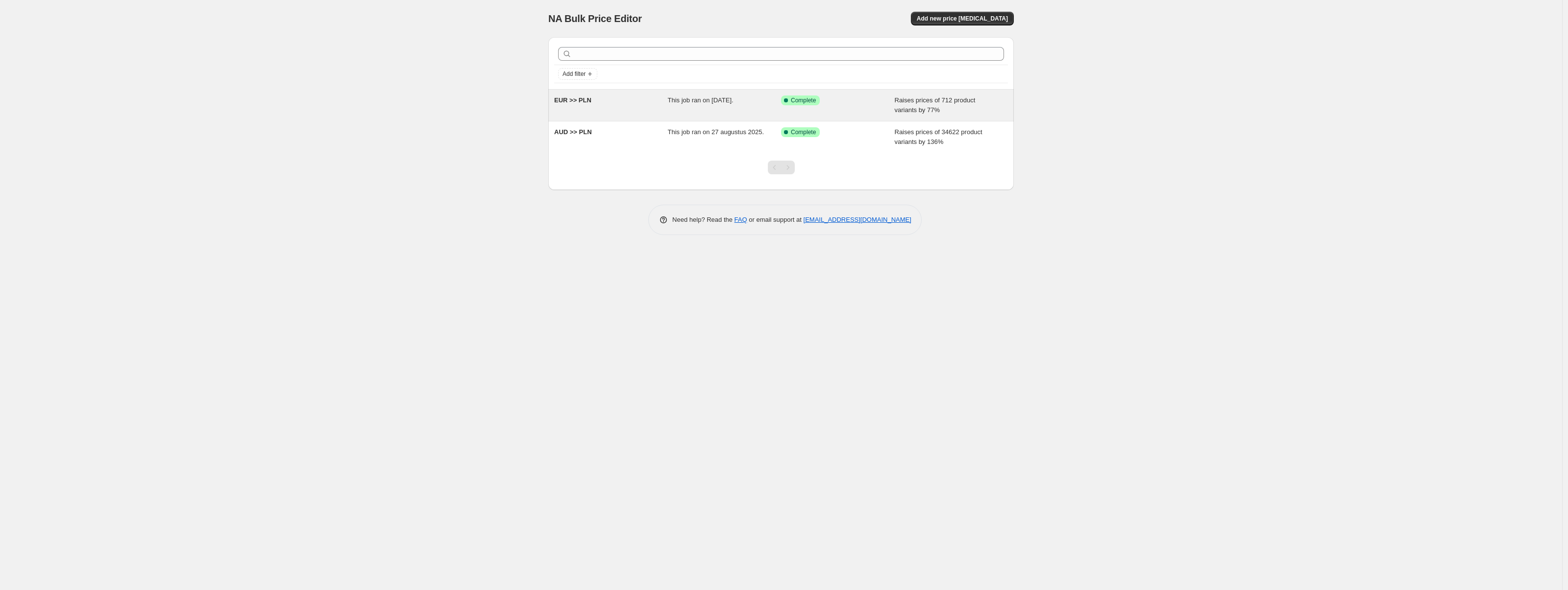
click at [664, 97] on div "EUR >> PLN" at bounding box center [611, 105] width 114 height 19
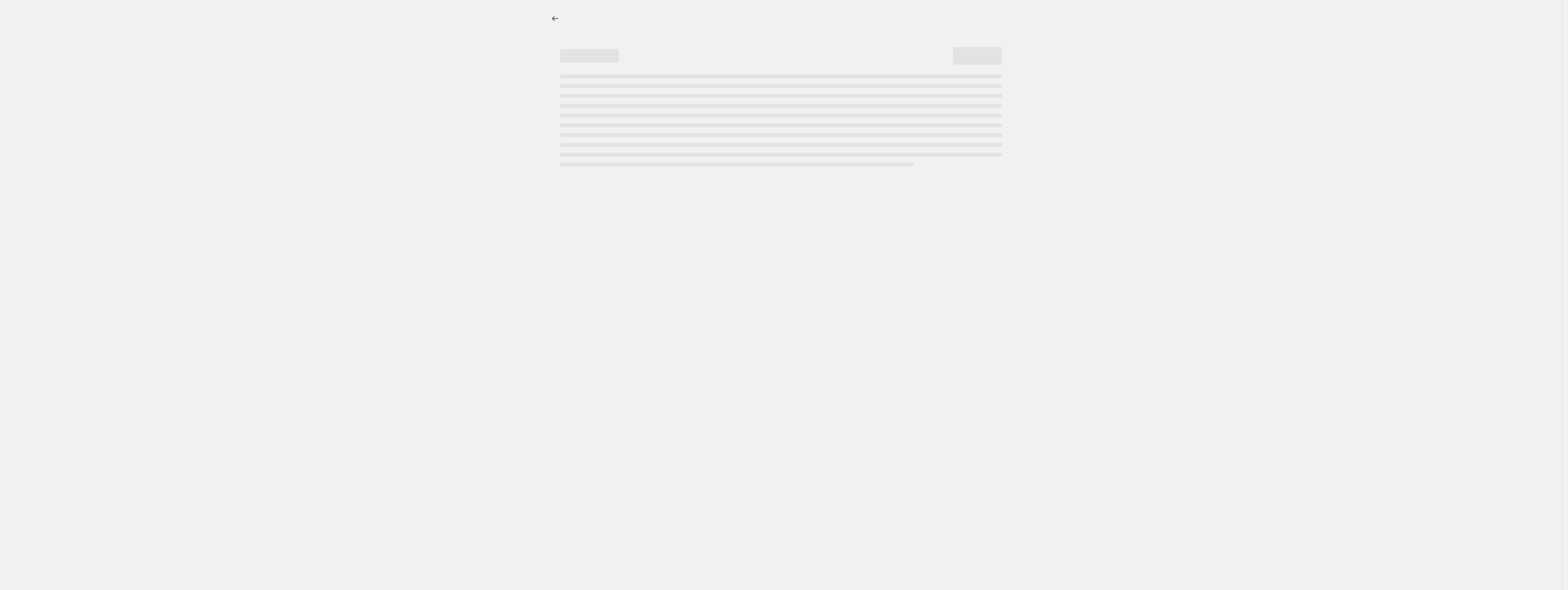
select select "percentage"
select select "collection"
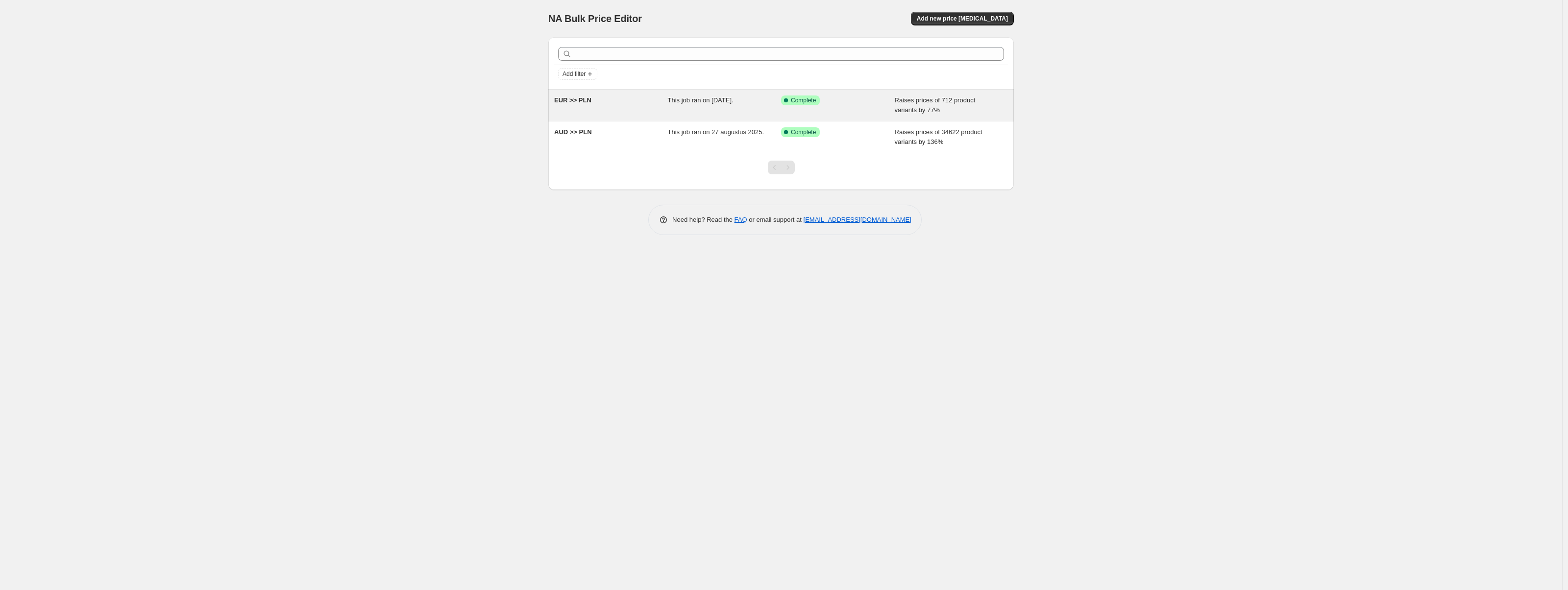
click at [600, 103] on div "EUR >> PLN" at bounding box center [611, 105] width 114 height 19
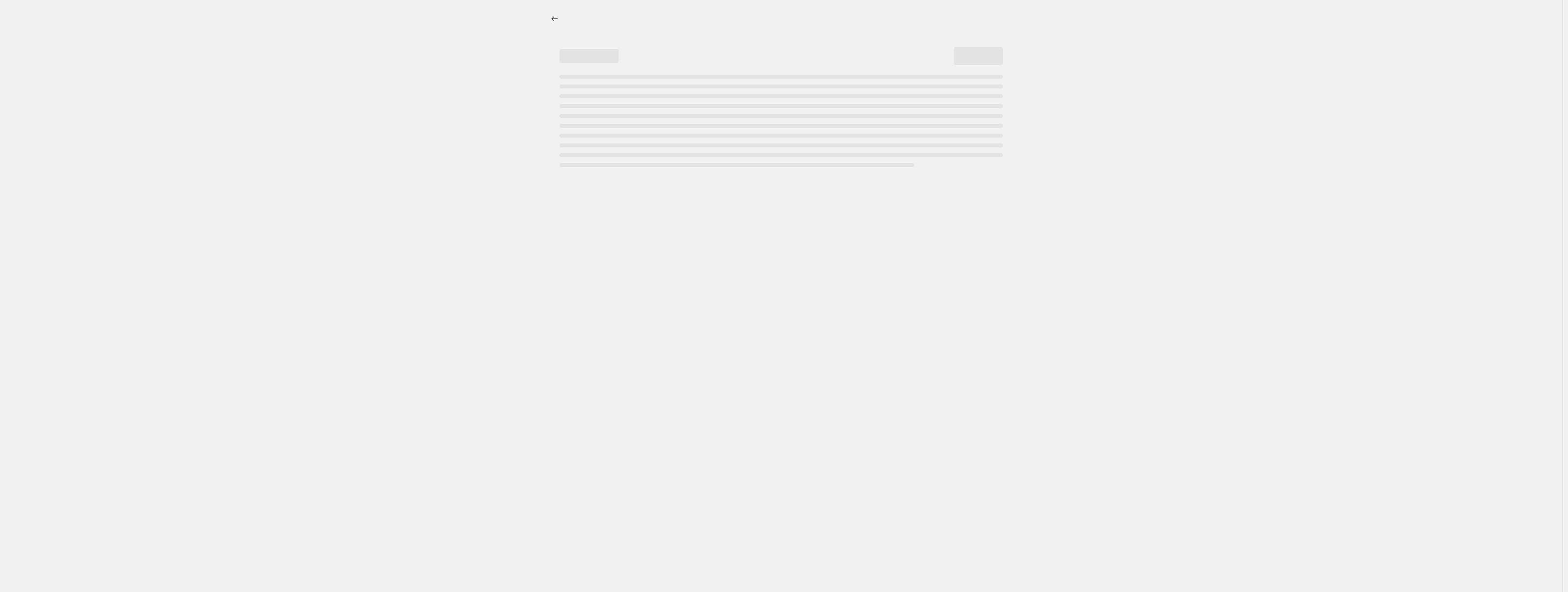
select select "percentage"
select select "collection"
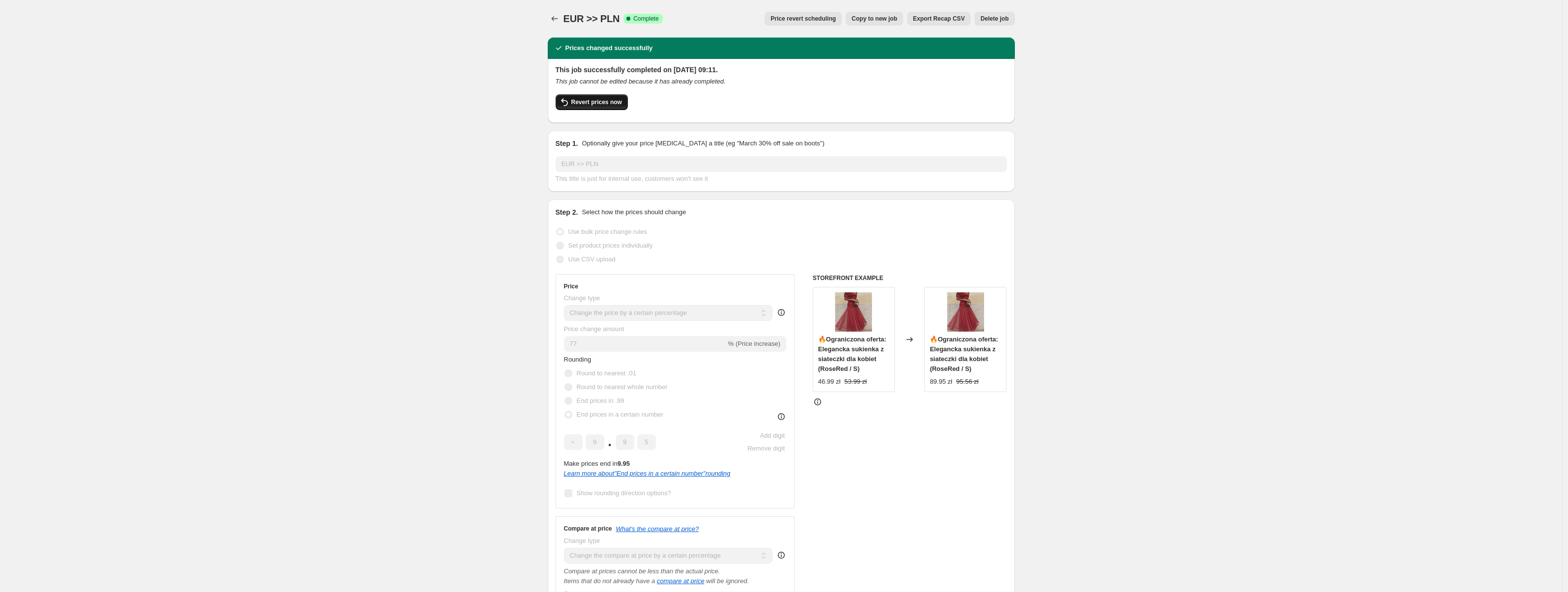
click at [571, 97] on icon "button" at bounding box center [564, 102] width 12 height 12
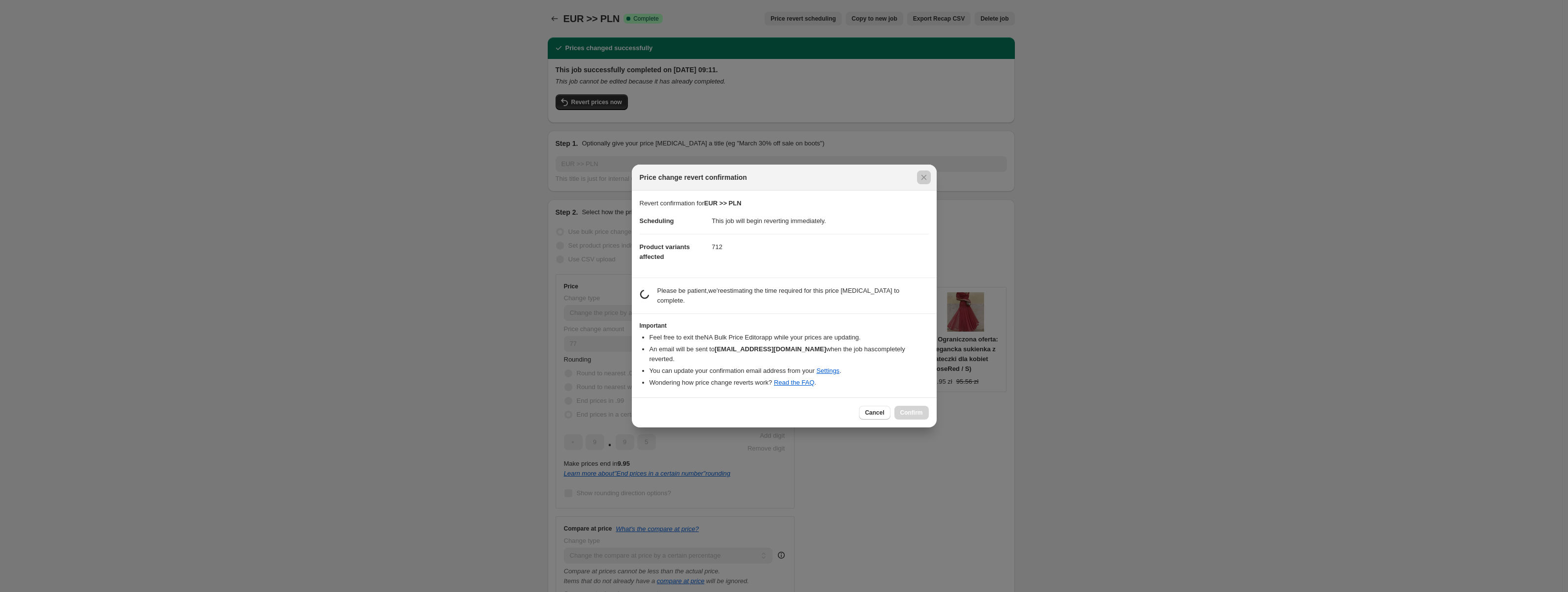
drag, startPoint x: 979, startPoint y: 233, endPoint x: 938, endPoint y: 180, distance: 67.0
click at [979, 233] on div at bounding box center [784, 296] width 1568 height 592
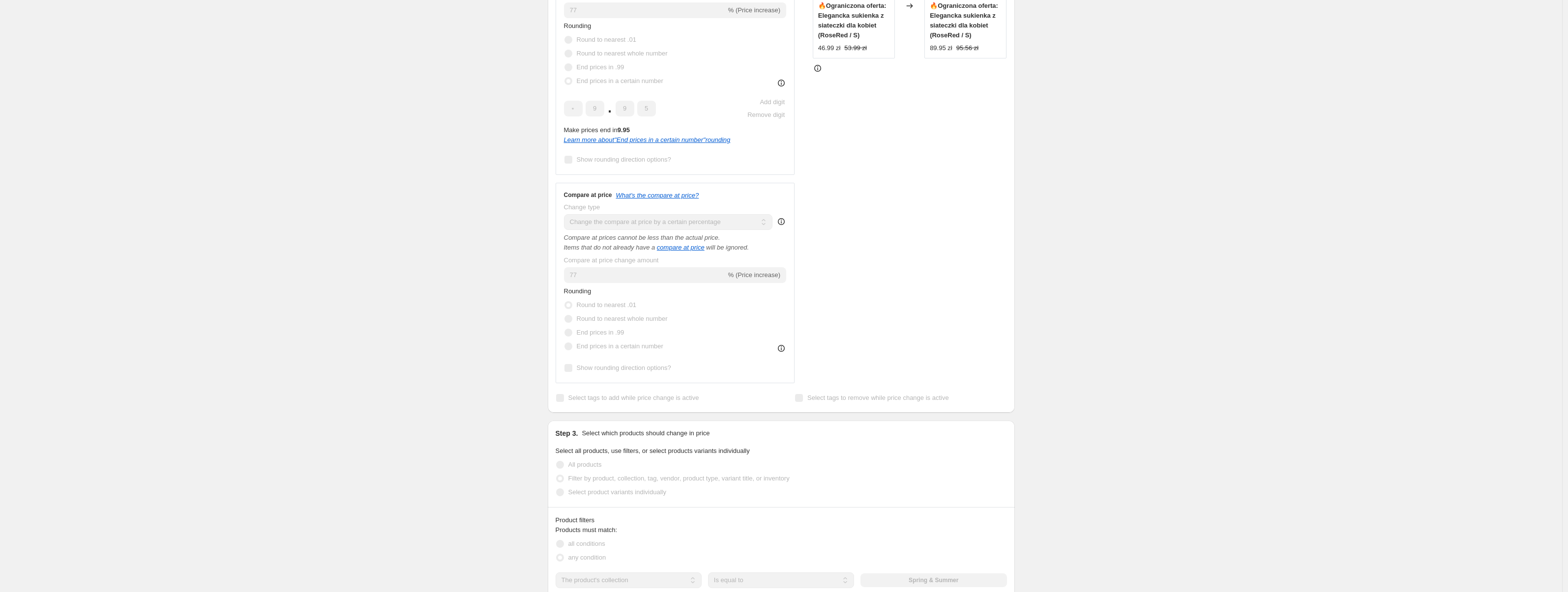
click at [573, 277] on div "Compare at price What's the compare at price? Change type Change the compare at…" at bounding box center [675, 282] width 222 height 183
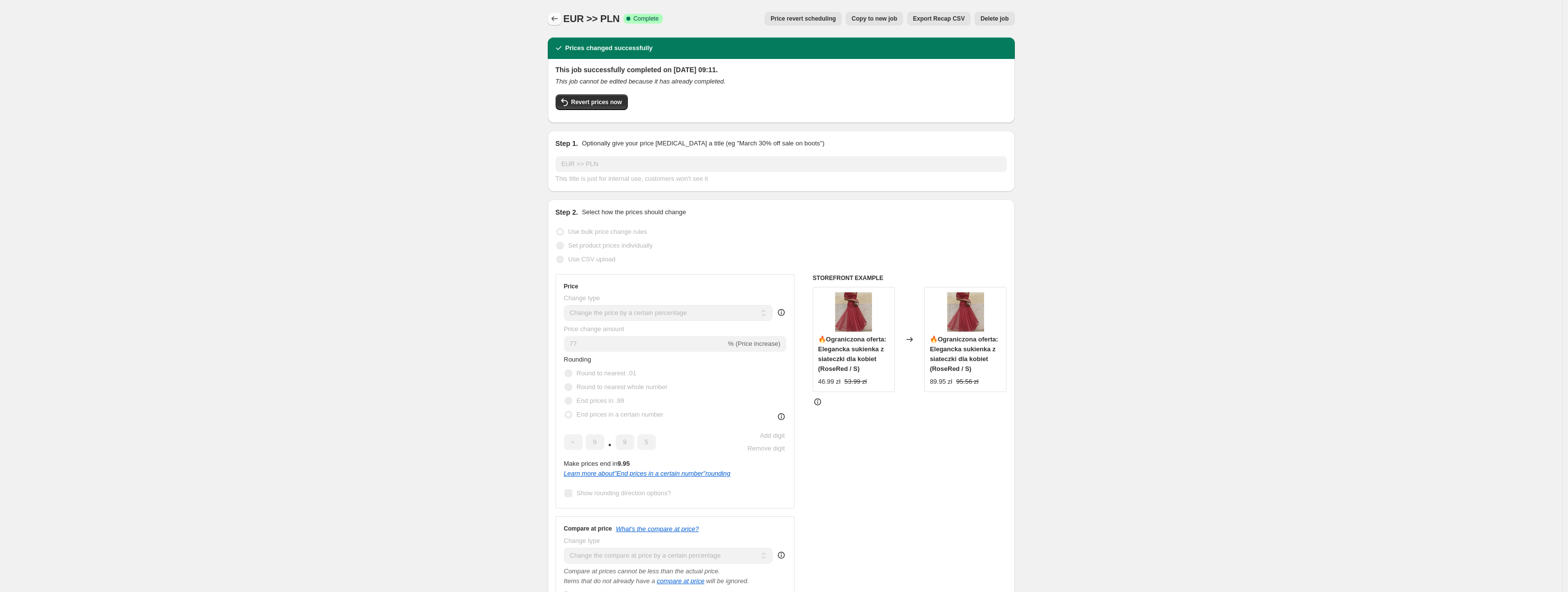
click at [555, 19] on icon "Price change jobs" at bounding box center [554, 18] width 10 height 10
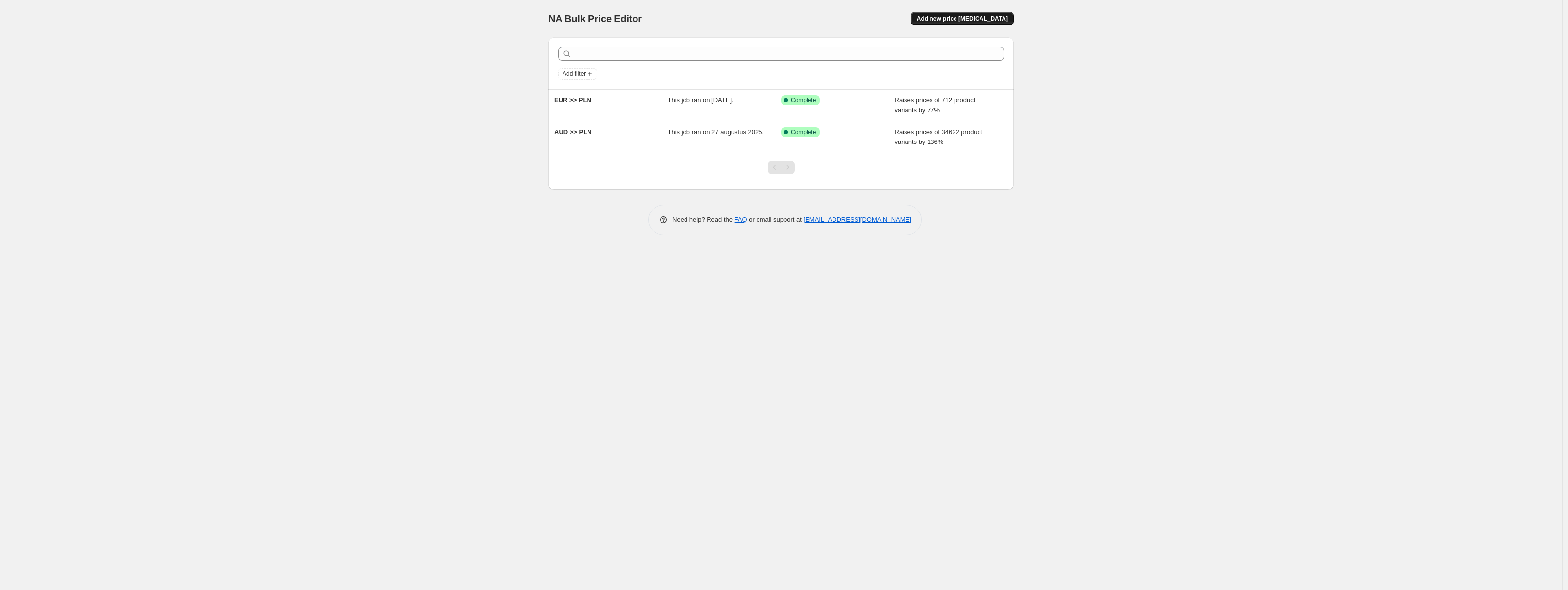
click at [961, 22] on span "Add new price change job" at bounding box center [962, 18] width 91 height 8
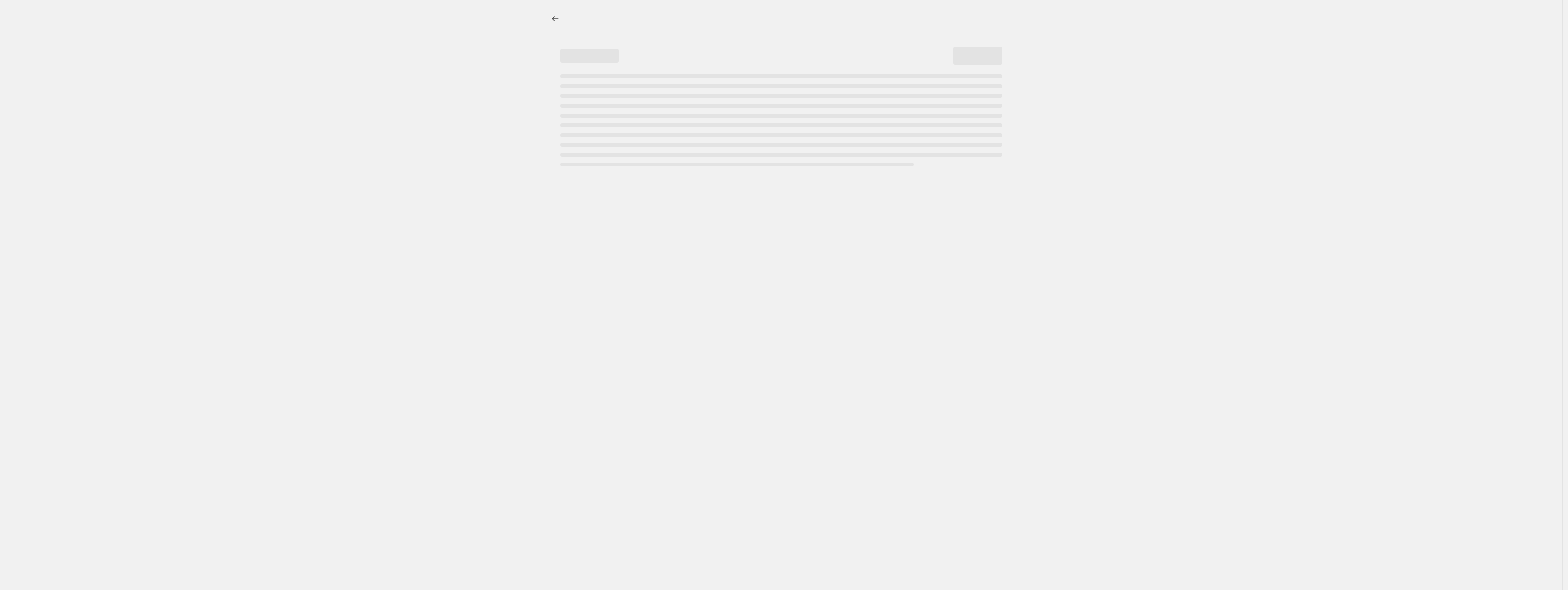
select select "percentage"
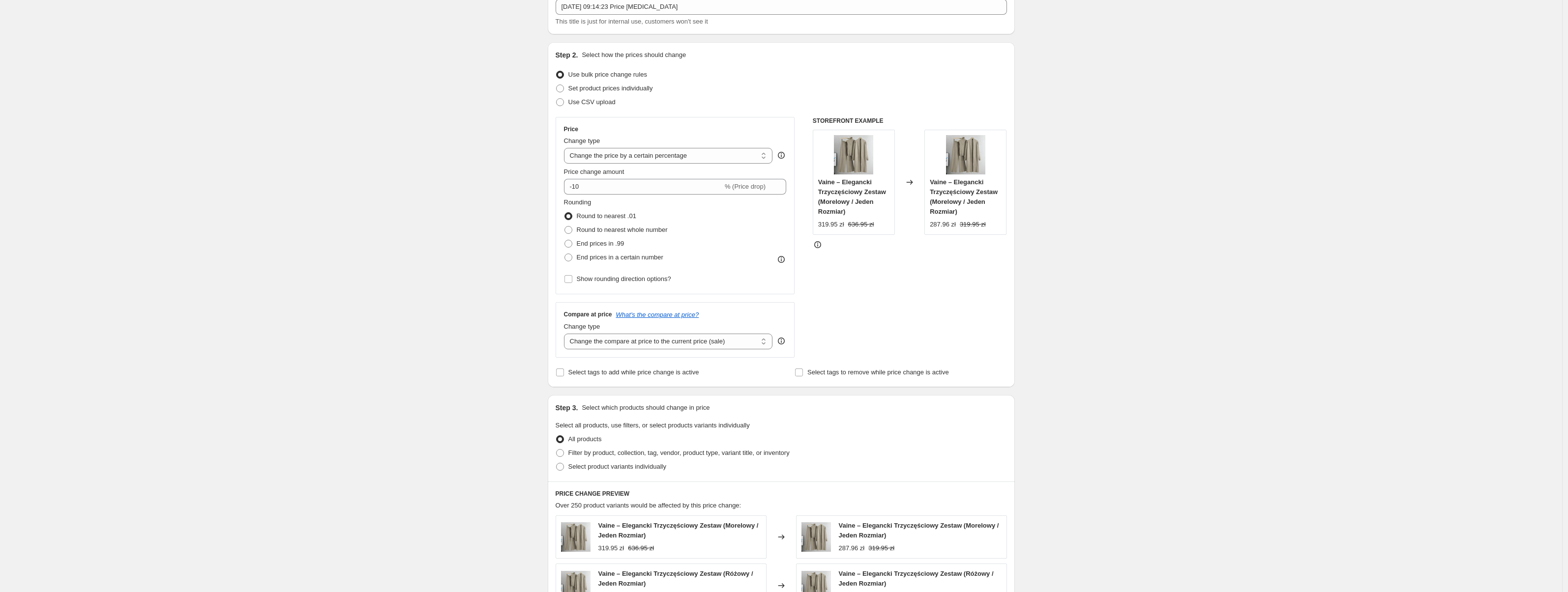
scroll to position [79, 0]
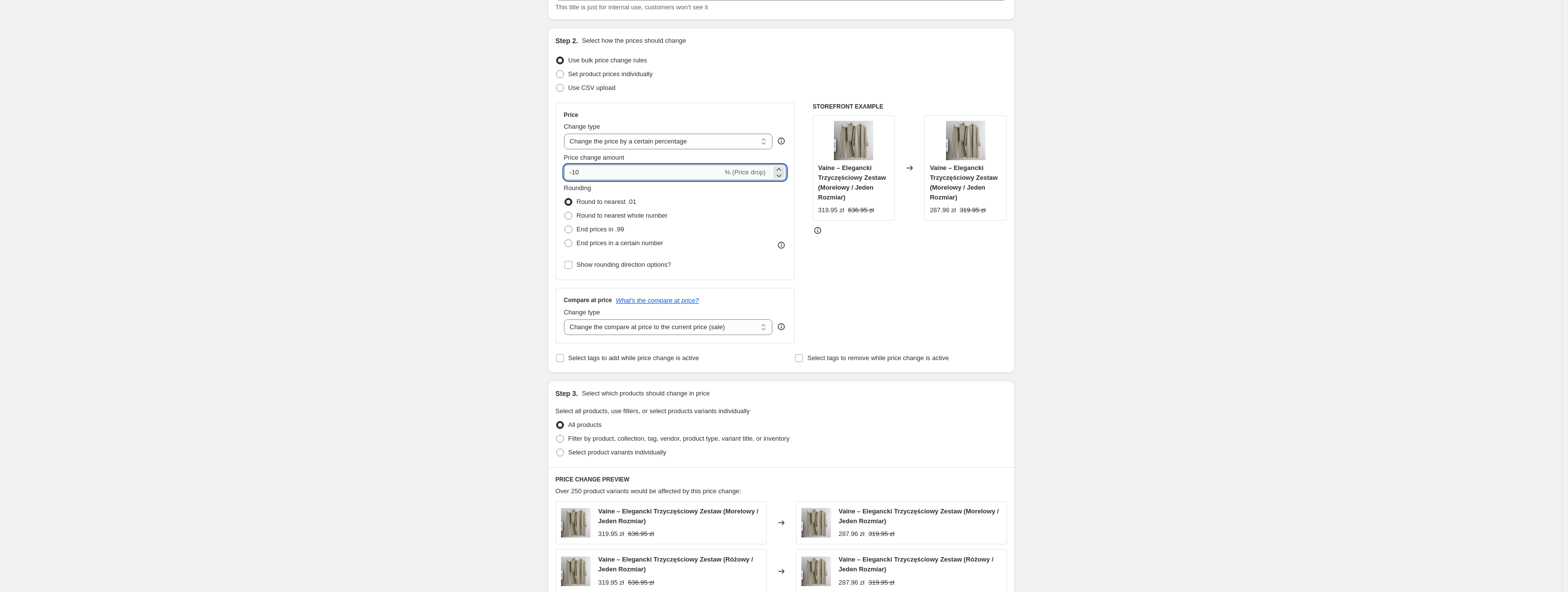
click at [649, 173] on input "-10" at bounding box center [644, 173] width 159 height 16
type input "325"
click at [446, 170] on div "Create new price change job. This page is ready Create new price change job Dra…" at bounding box center [781, 420] width 1562 height 999
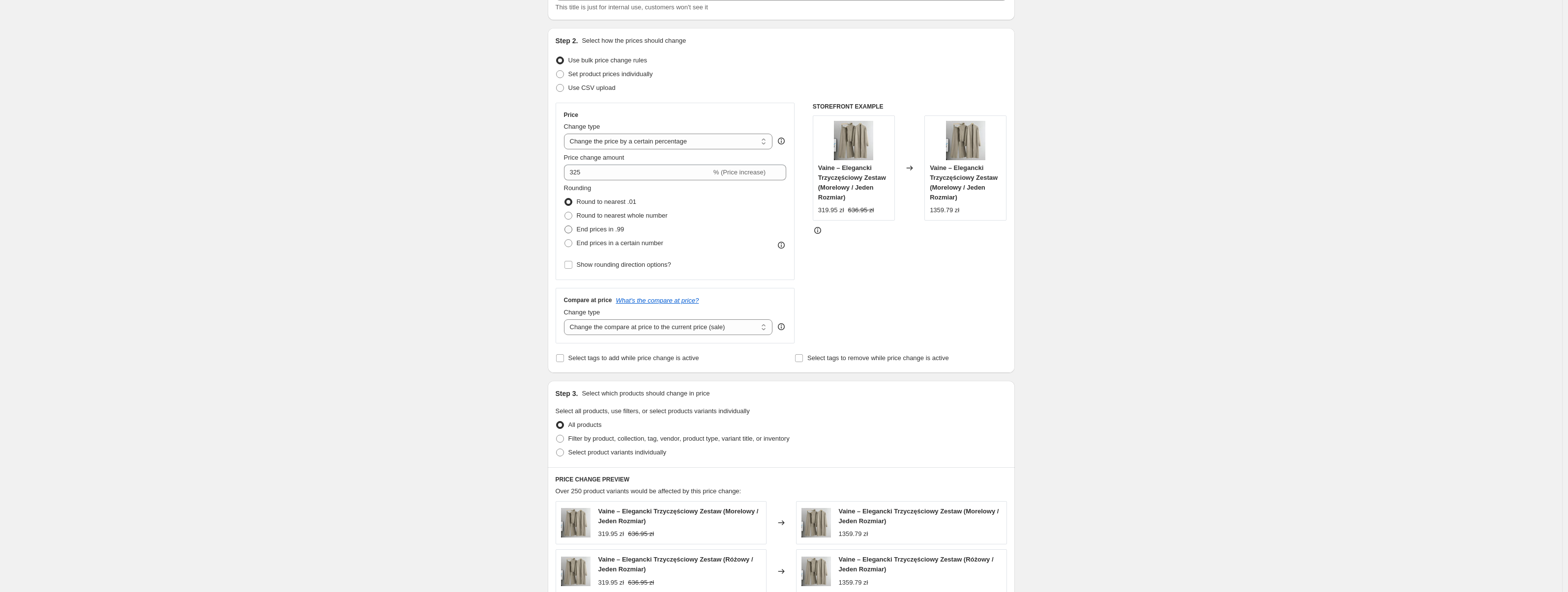
click at [582, 231] on span "End prices in .99" at bounding box center [600, 229] width 48 height 8
click at [565, 226] on input "End prices in .99" at bounding box center [564, 225] width 1 height 1
radio input "true"
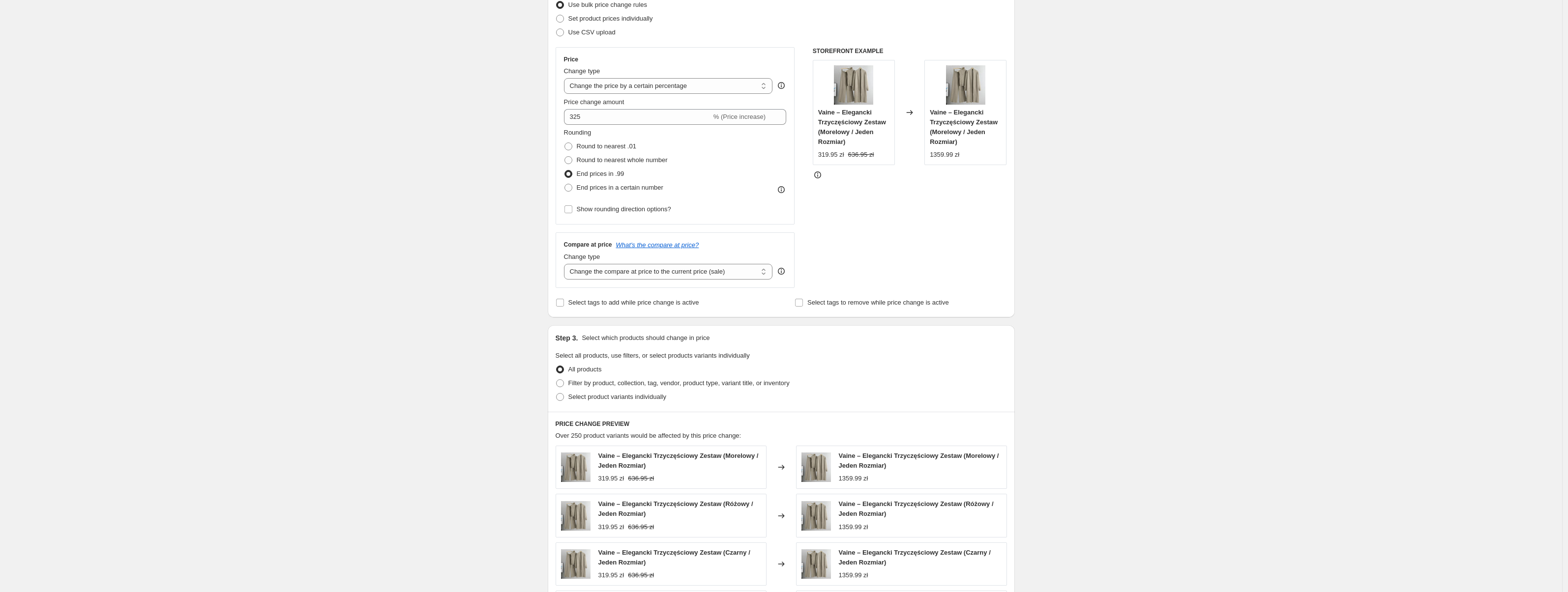
scroll to position [134, 0]
click at [587, 187] on span "End prices in a certain number" at bounding box center [619, 187] width 86 height 8
click at [565, 183] on input "End prices in a certain number" at bounding box center [564, 183] width 1 height 1
radio input "true"
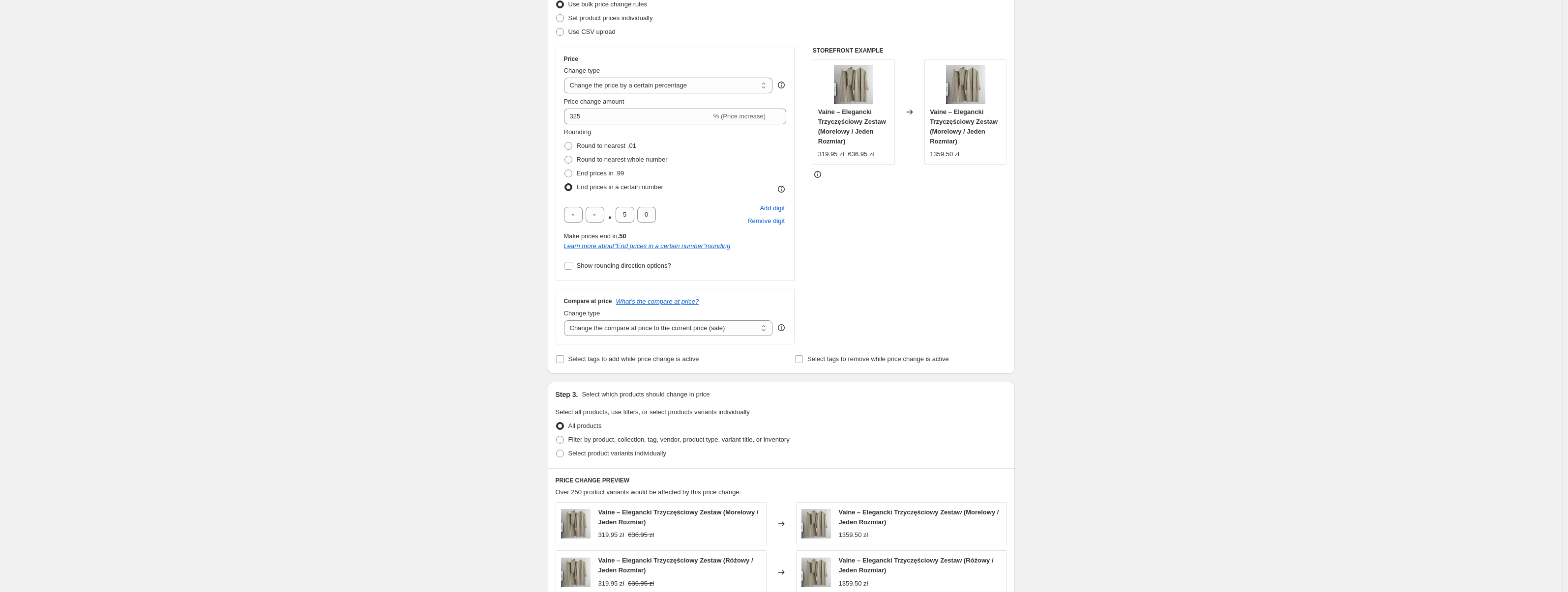
scroll to position [146, 0]
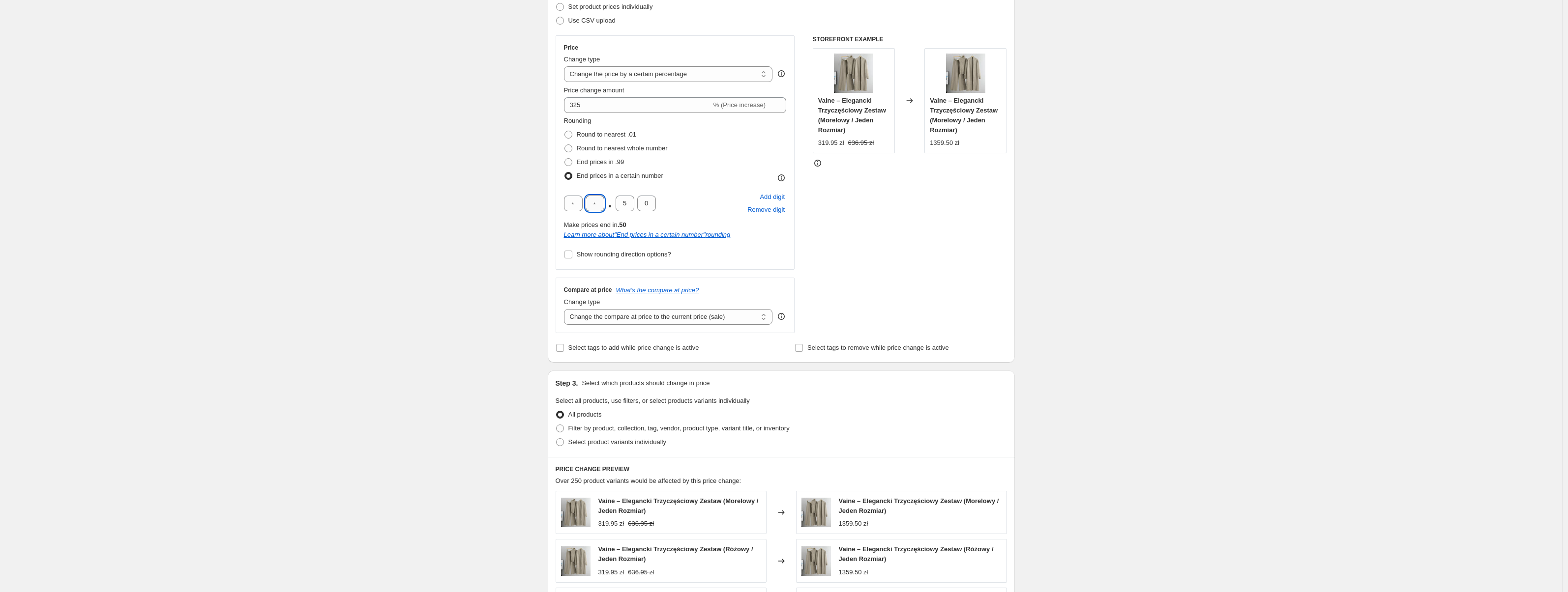
click at [597, 202] on input "text" at bounding box center [594, 204] width 18 height 16
type input "9"
click at [599, 203] on input "9" at bounding box center [594, 204] width 18 height 16
click at [626, 204] on input "5" at bounding box center [624, 207] width 18 height 16
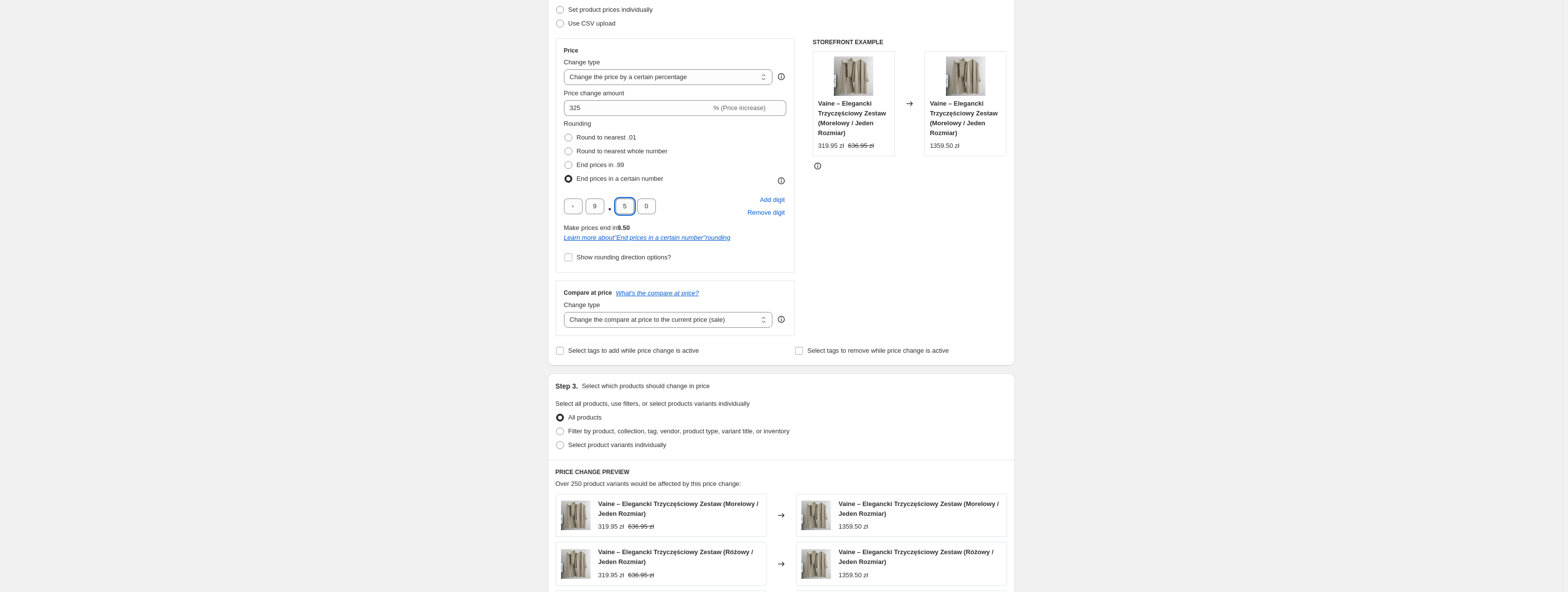
click at [626, 204] on input "5" at bounding box center [624, 207] width 18 height 16
type input "9"
type input "5"
click at [519, 214] on div "Create new price change job. This page is ready Create new price change job Dra…" at bounding box center [781, 384] width 1562 height 1055
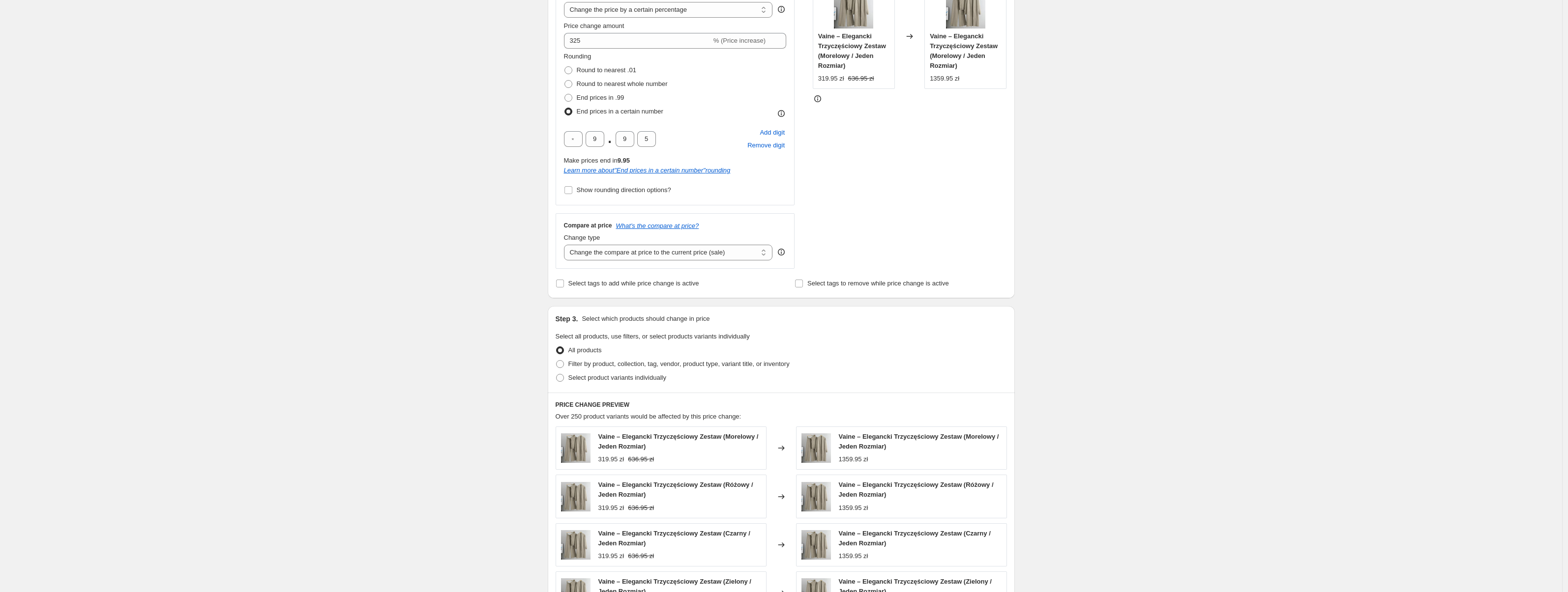
scroll to position [253, 0]
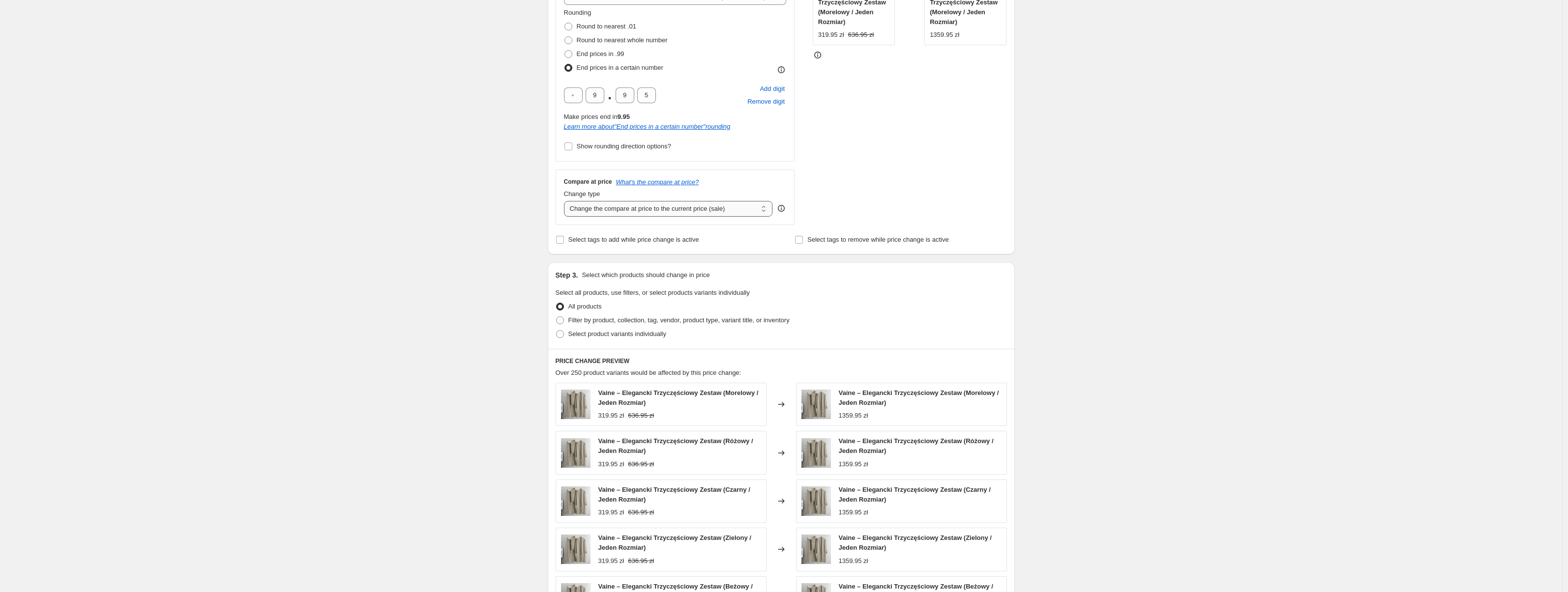
click at [693, 209] on select "Change the compare at price to the current price (sale) Change the compare at p…" at bounding box center [668, 209] width 209 height 16
select select "percentage"
click at [566, 201] on select "Change the compare at price to the current price (sale) Change the compare at p…" at bounding box center [668, 209] width 209 height 16
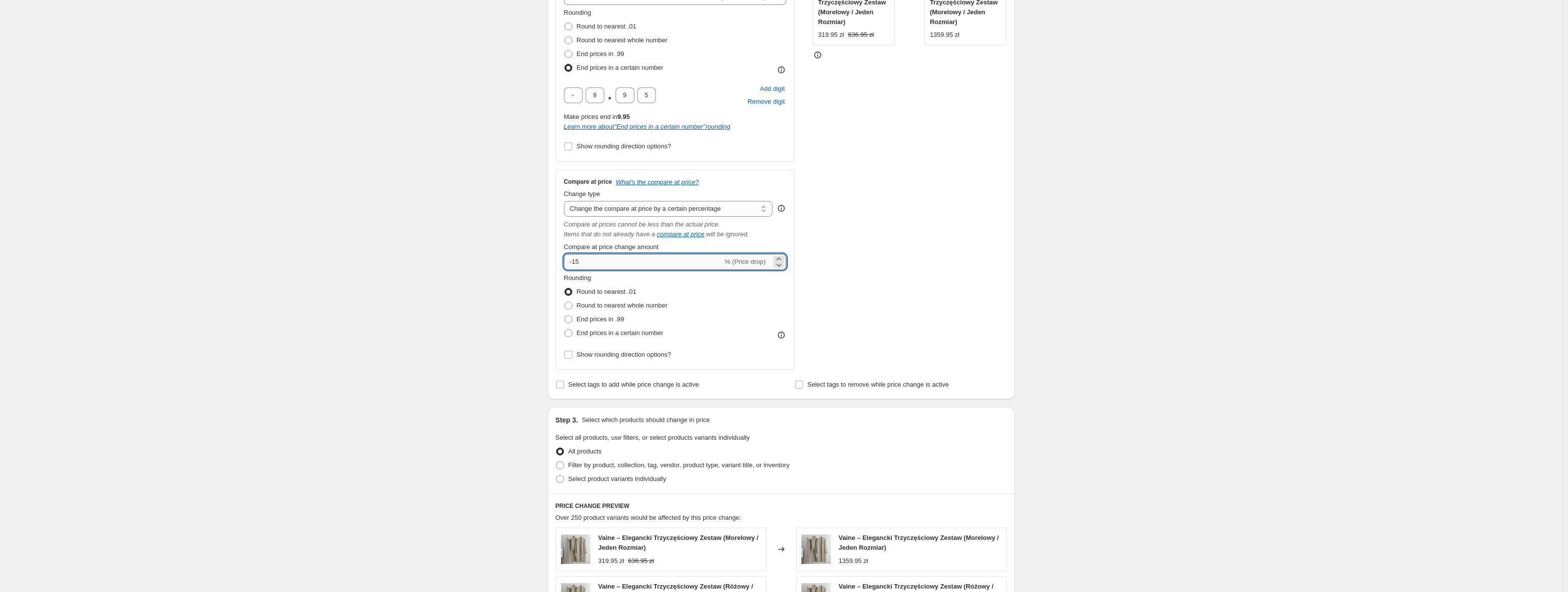
click at [602, 262] on input "-15" at bounding box center [644, 262] width 159 height 16
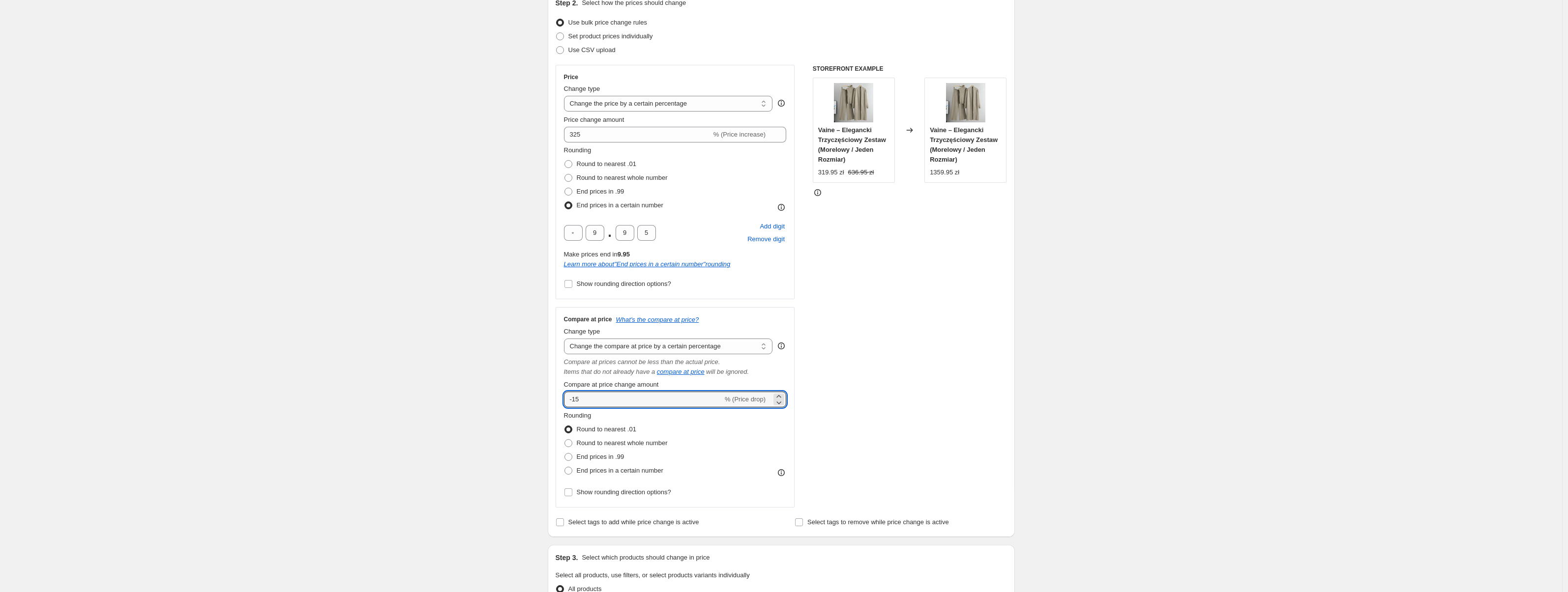
scroll to position [109, 0]
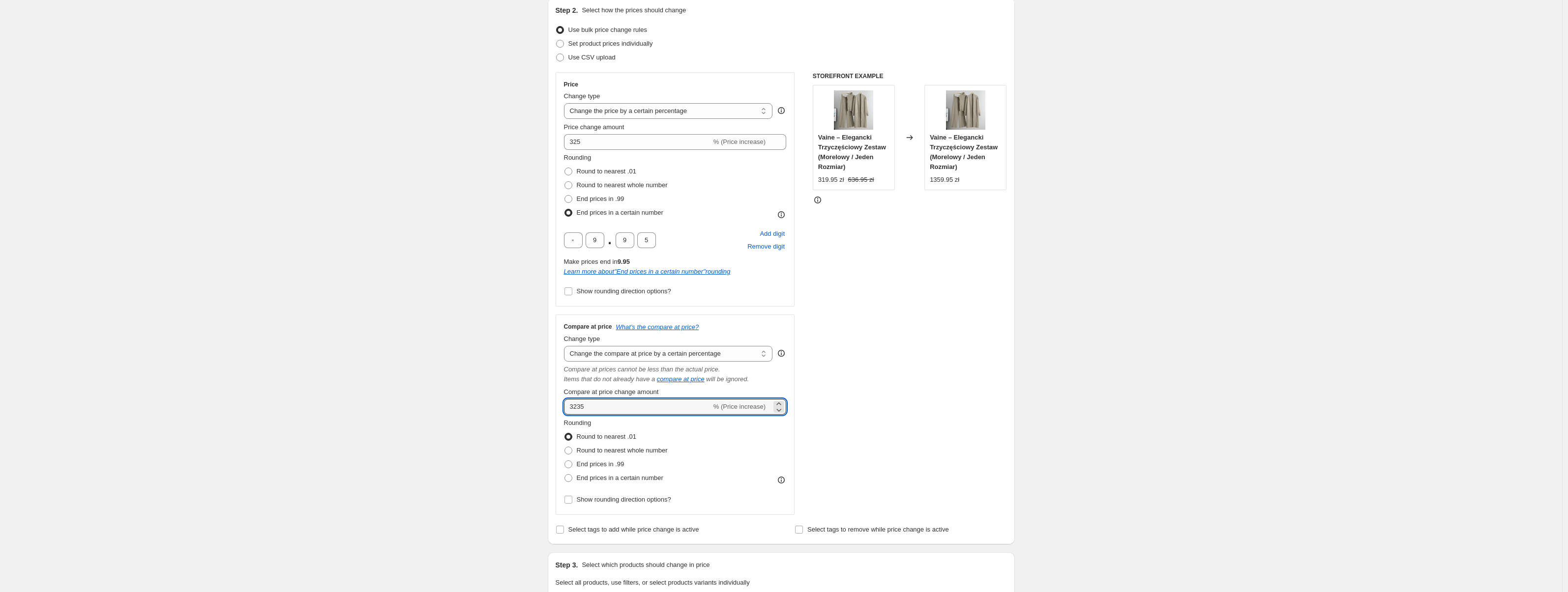
click at [390, 135] on div "Create new price change job. This page is ready Create new price change job Dra…" at bounding box center [781, 491] width 1562 height 1200
click at [584, 408] on input "3235" at bounding box center [638, 407] width 148 height 16
type input "325"
click at [467, 390] on div "Create new price change job. This page is ready Create new price change job Dra…" at bounding box center [781, 491] width 1562 height 1200
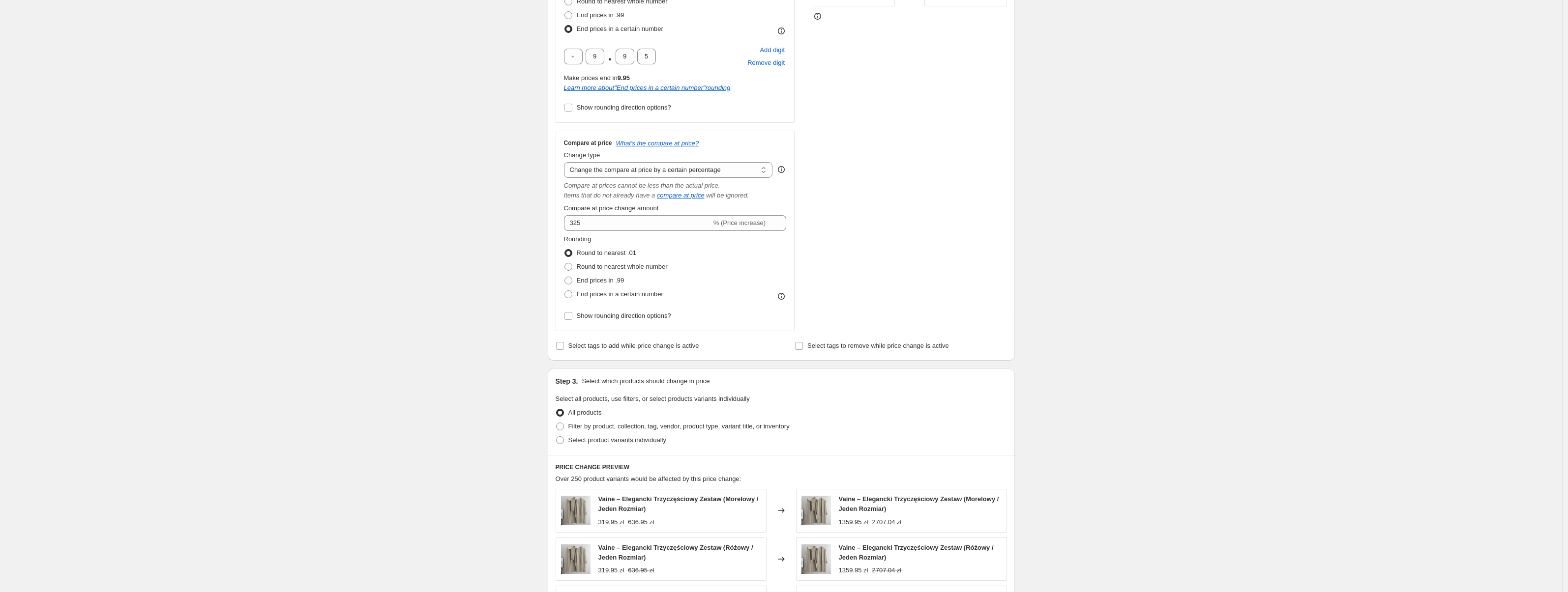
scroll to position [354, 0]
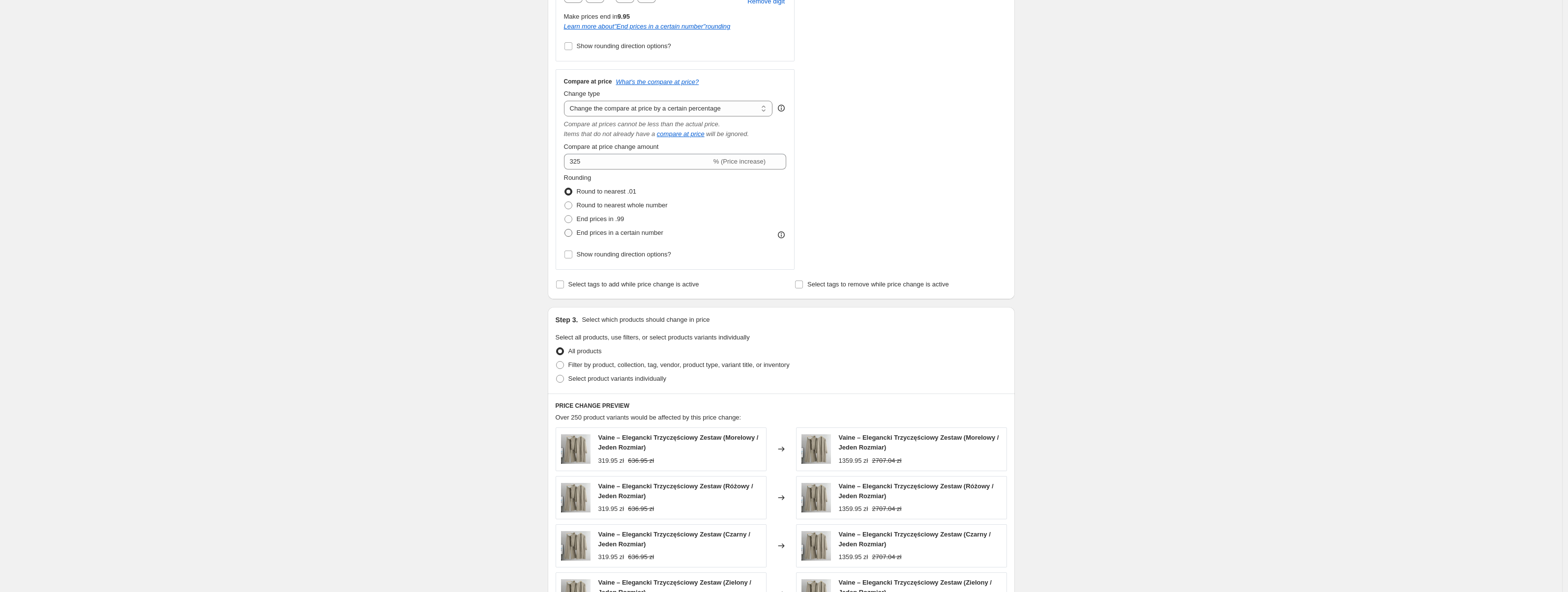
click at [587, 232] on span "End prices in a certain number" at bounding box center [619, 233] width 86 height 8
click at [565, 230] on input "End prices in a certain number" at bounding box center [564, 229] width 1 height 1
radio input "true"
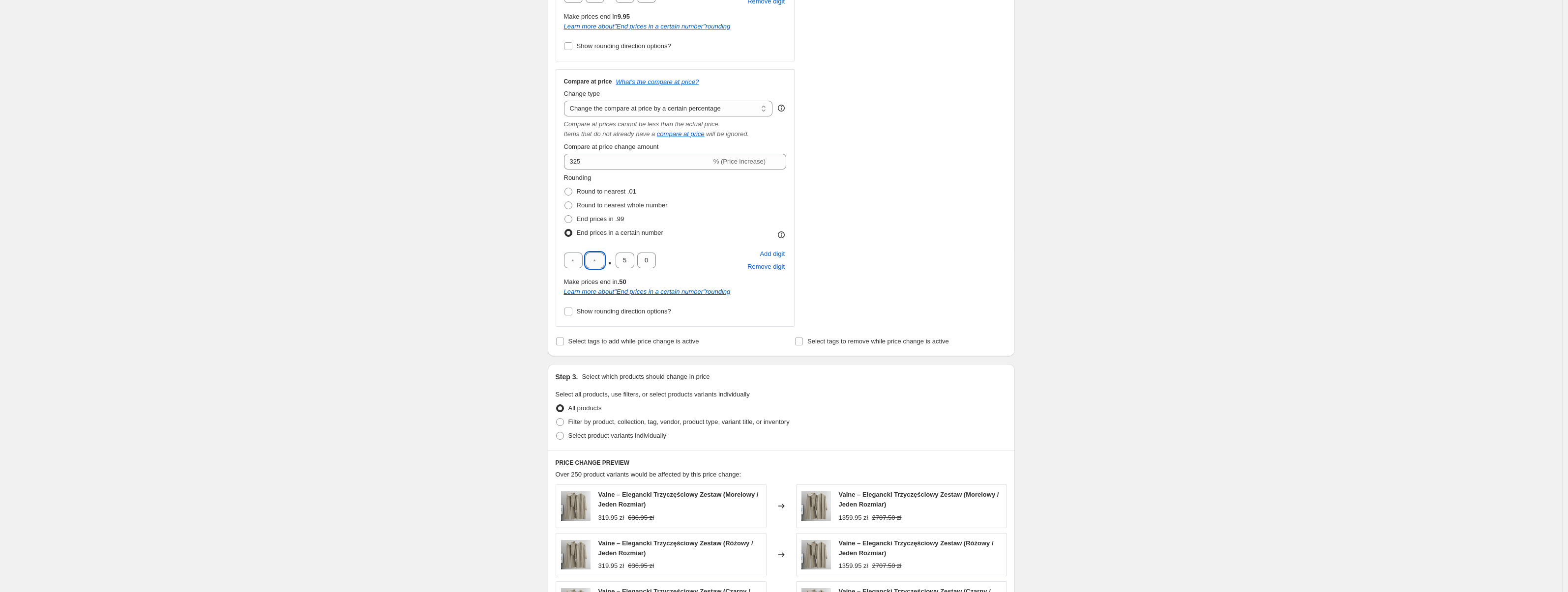
click at [600, 259] on input "text" at bounding box center [594, 260] width 18 height 16
type input "9"
type input "0"
click at [600, 259] on input "9" at bounding box center [594, 260] width 18 height 16
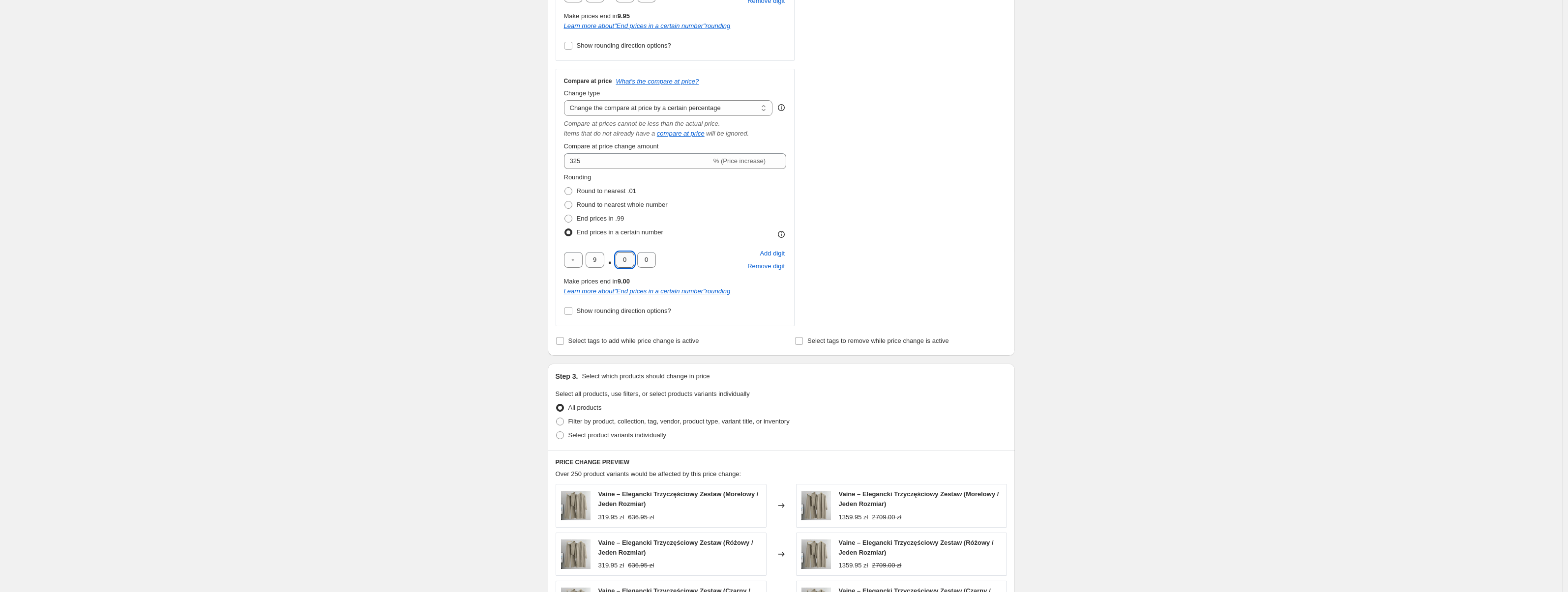
click at [624, 260] on input "0" at bounding box center [624, 260] width 18 height 16
type input "9"
type input "5"
click at [345, 289] on div "Create new price change job. This page is ready Create new price change job Dra…" at bounding box center [781, 275] width 1562 height 1258
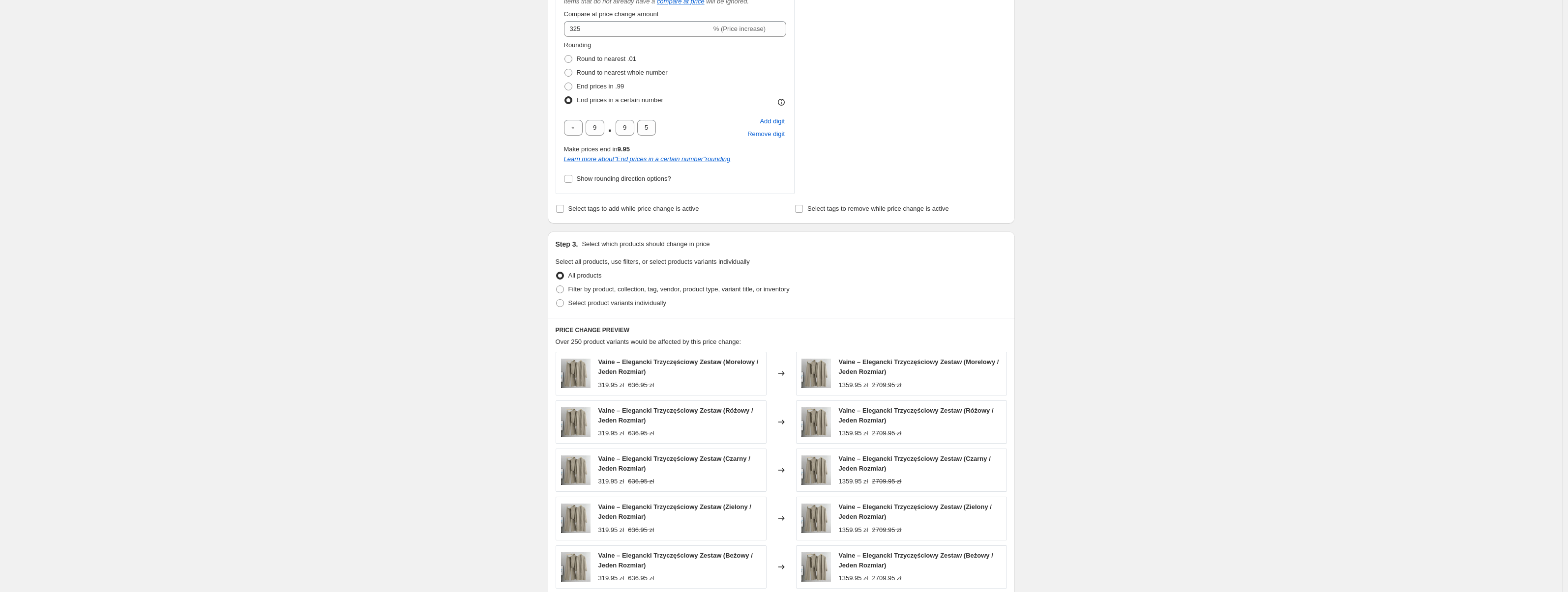
scroll to position [525, 0]
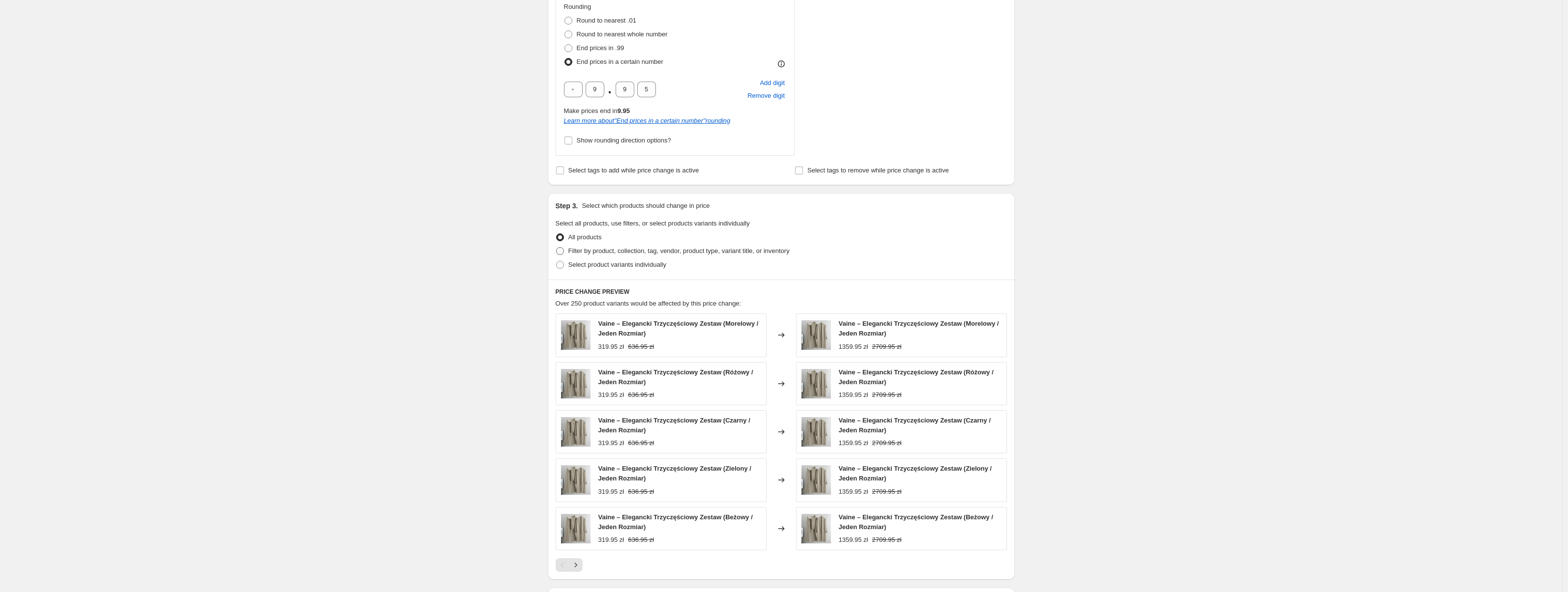
click at [674, 247] on span "Filter by product, collection, tag, vendor, product type, variant title, or inv…" at bounding box center [679, 251] width 221 height 10
click at [556, 247] on input "Filter by product, collection, tag, vendor, product type, variant title, or inv…" at bounding box center [556, 247] width 1 height 1
radio input "true"
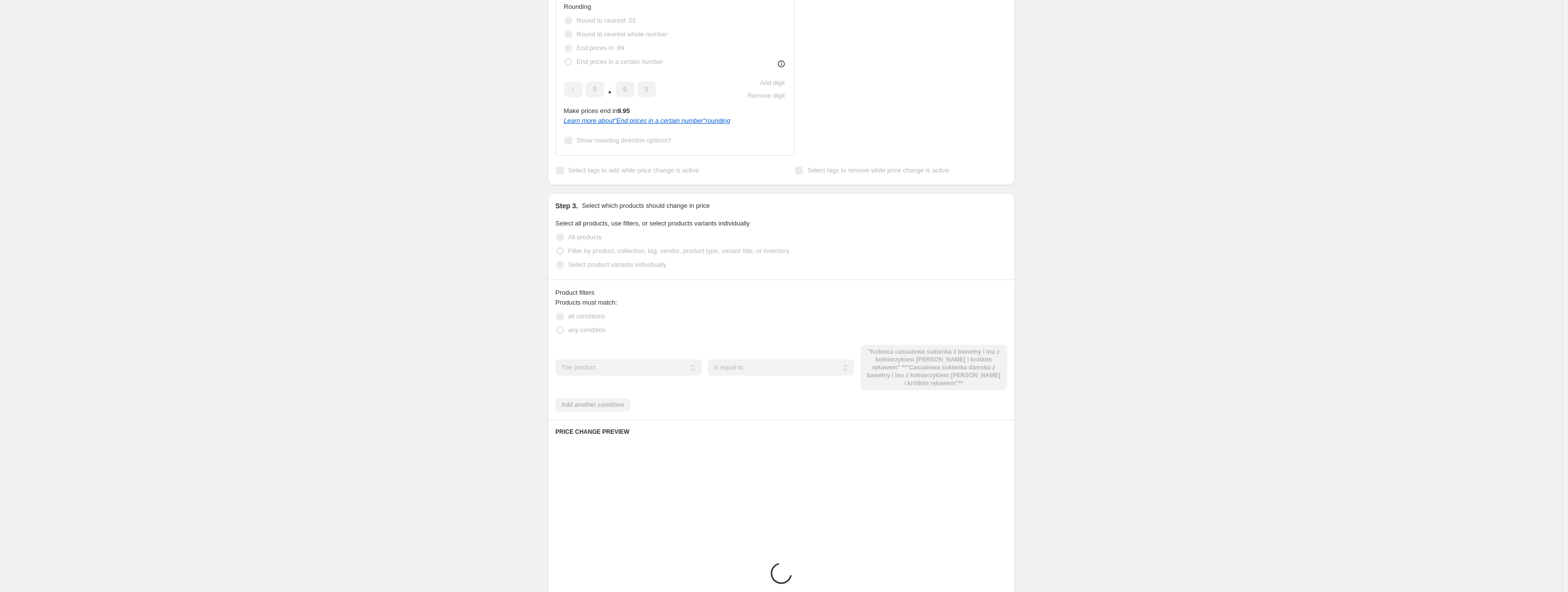
click at [673, 248] on span "Filter by product, collection, tag, vendor, product type, variant title, or inv…" at bounding box center [679, 251] width 221 height 8
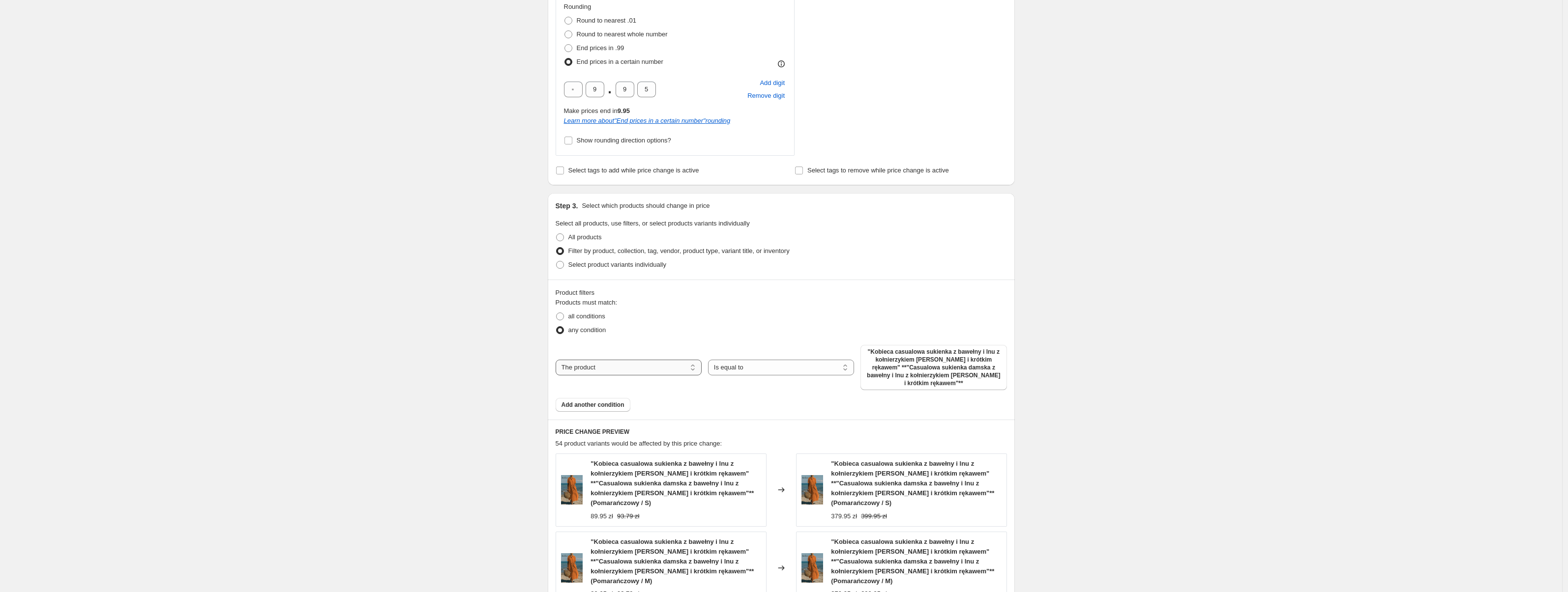
click at [658, 370] on select "The product The product's collection The product's tag The product's vendor The…" at bounding box center [628, 368] width 146 height 16
select select "collection"
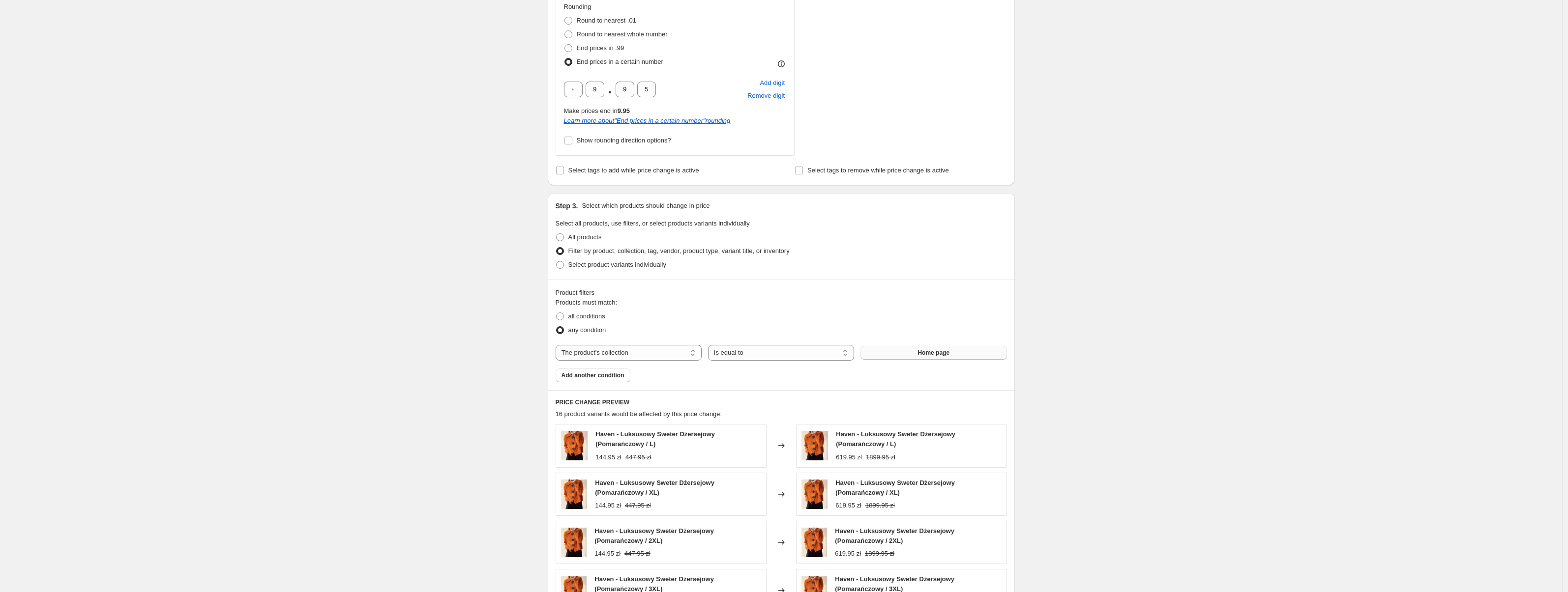
click at [921, 349] on span "Home page" at bounding box center [933, 353] width 32 height 8
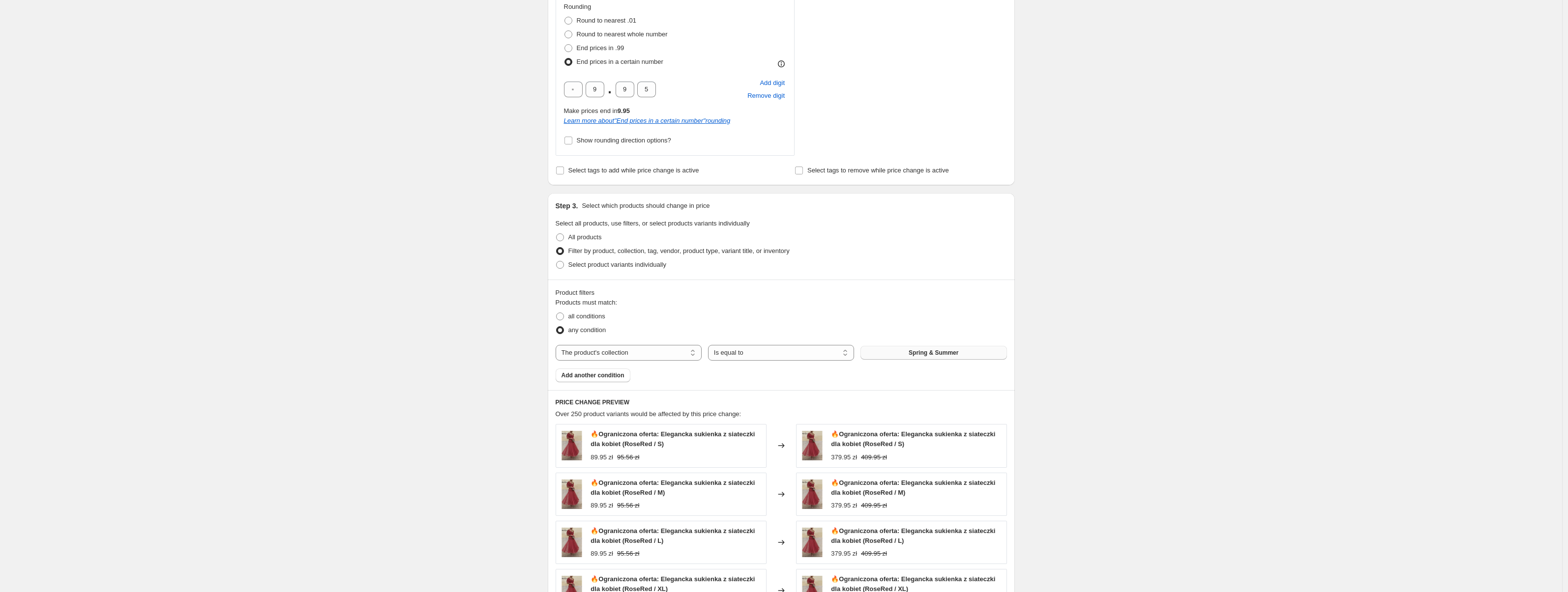
scroll to position [775, 0]
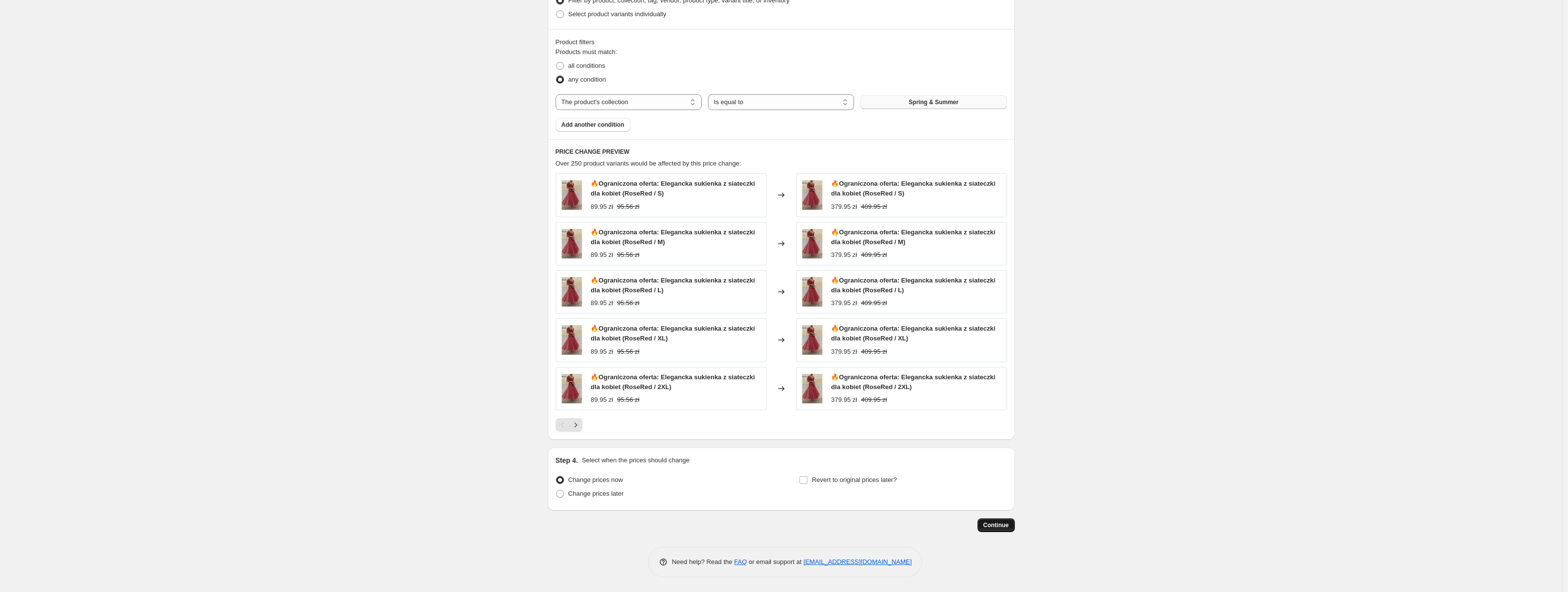
click at [989, 526] on span "Continue" at bounding box center [996, 525] width 25 height 8
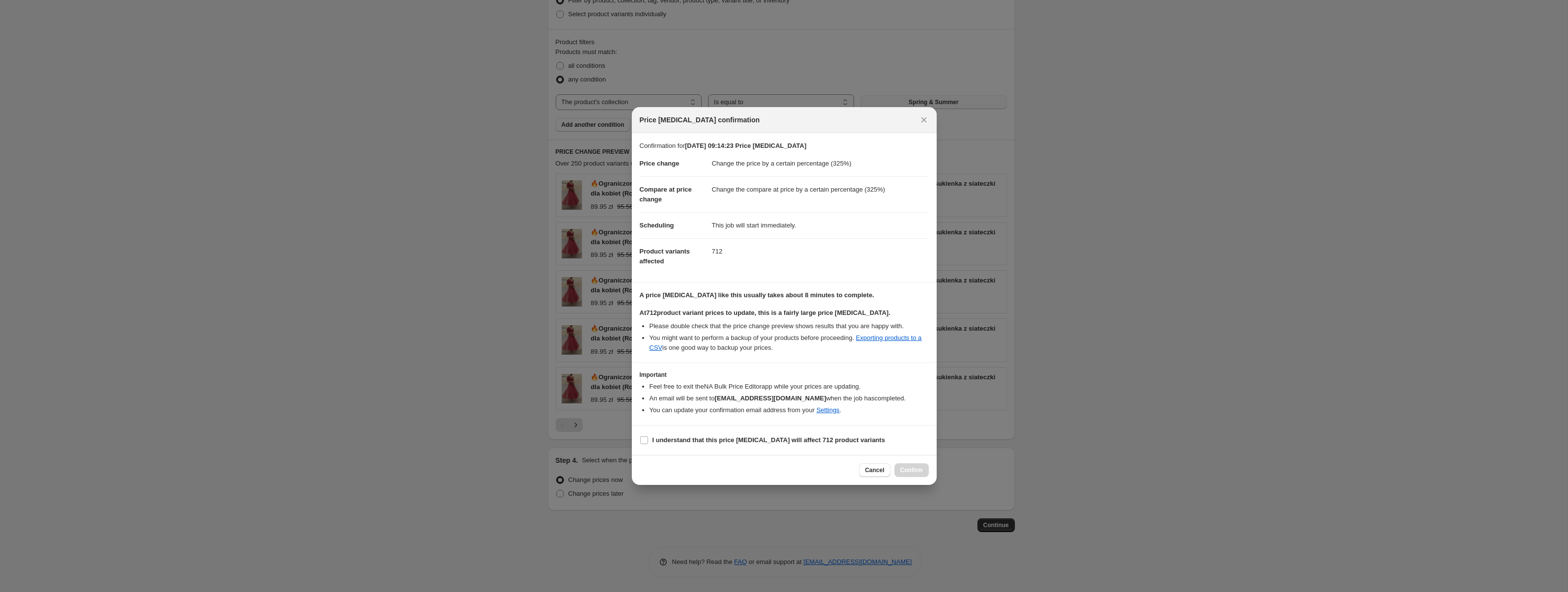
drag, startPoint x: 777, startPoint y: 439, endPoint x: 844, endPoint y: 453, distance: 68.4
click at [777, 439] on b "I understand that this price change job will affect 712 product variants" at bounding box center [769, 441] width 233 height 8
click at [649, 439] on input "I understand that this price change job will affect 712 product variants" at bounding box center [644, 441] width 8 height 8
checkbox input "true"
click at [907, 470] on span "Confirm" at bounding box center [911, 471] width 22 height 8
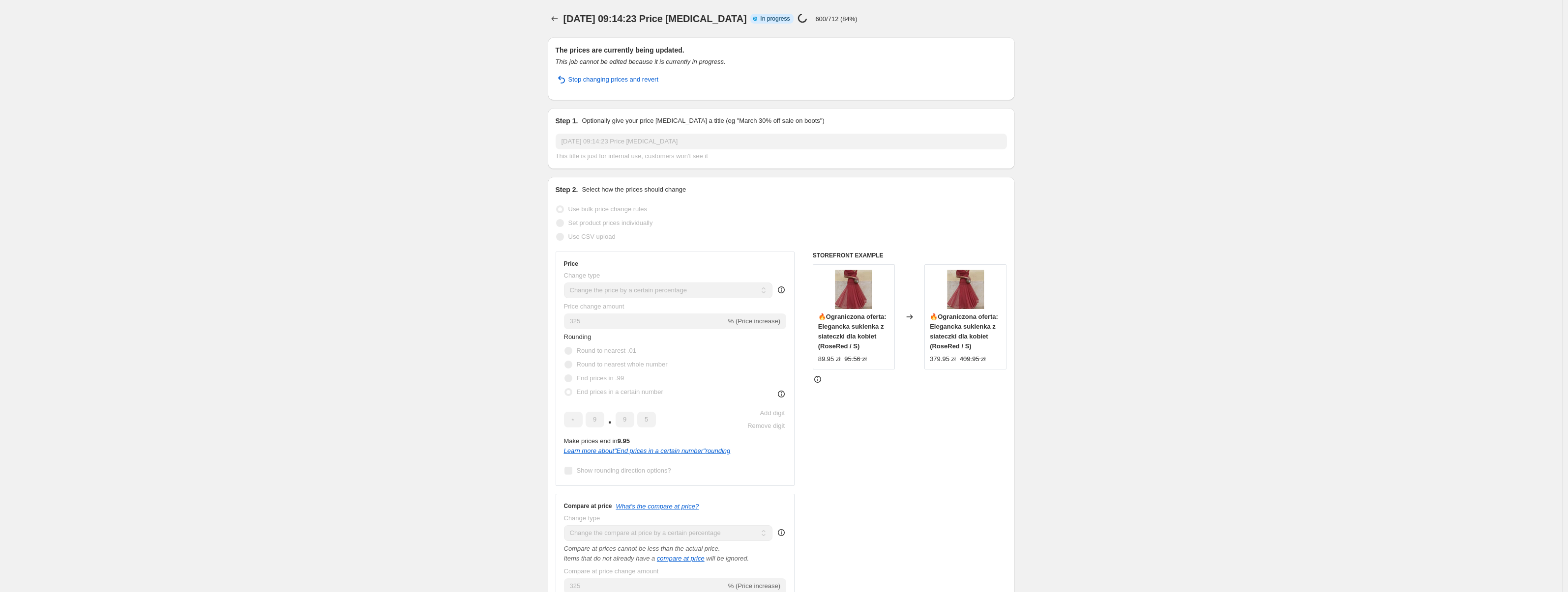
select select "percentage"
select select "collection"
